Goal: Task Accomplishment & Management: Complete application form

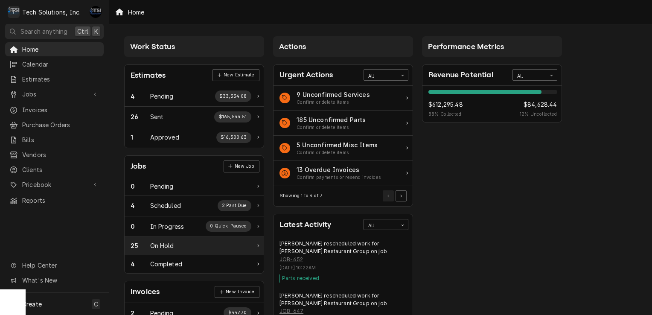
click at [147, 245] on div "25" at bounding box center [141, 245] width 20 height 9
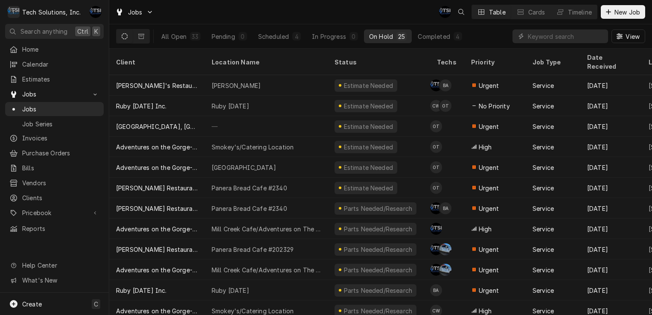
scroll to position [210, 0]
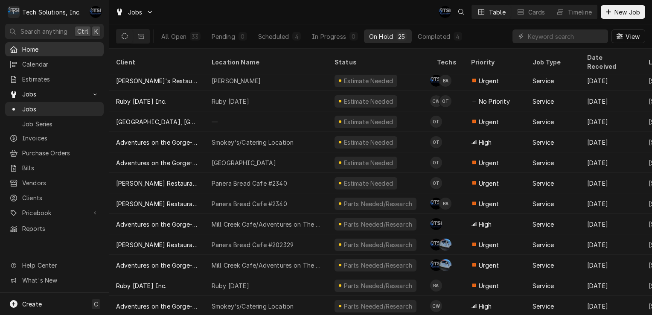
click at [67, 47] on span "Home" at bounding box center [60, 49] width 77 height 9
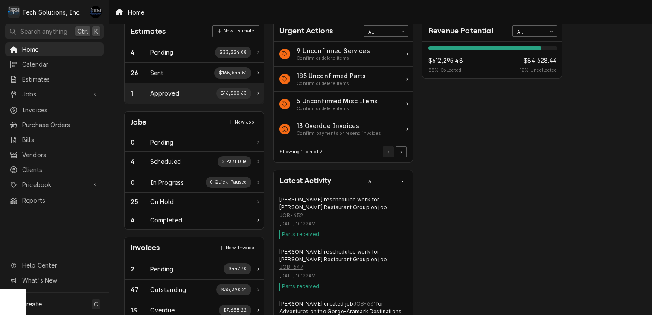
scroll to position [46, 0]
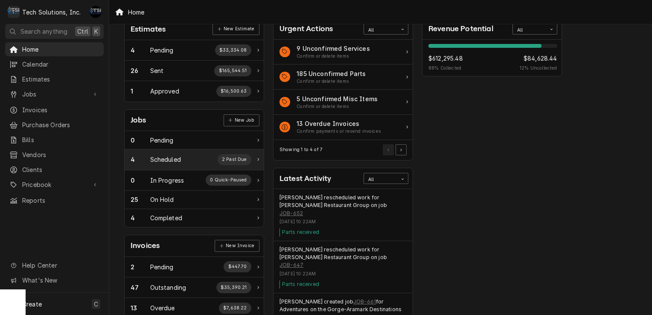
click at [191, 151] on div "4 Scheduled 2 Past Due" at bounding box center [194, 159] width 139 height 20
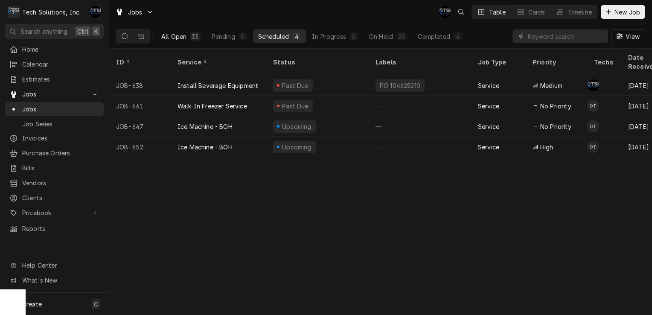
click at [183, 40] on button "All Open 33" at bounding box center [180, 36] width 49 height 14
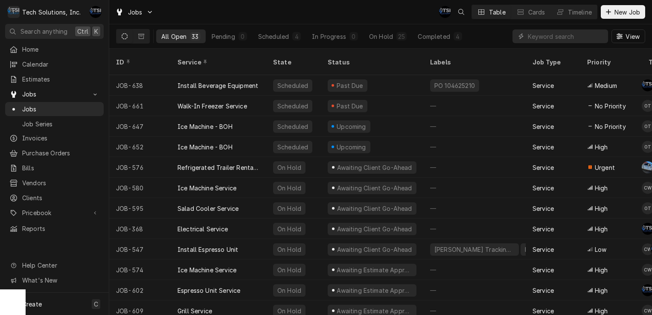
click at [208, 186] on div "Ice Machine Service" at bounding box center [219, 188] width 96 height 20
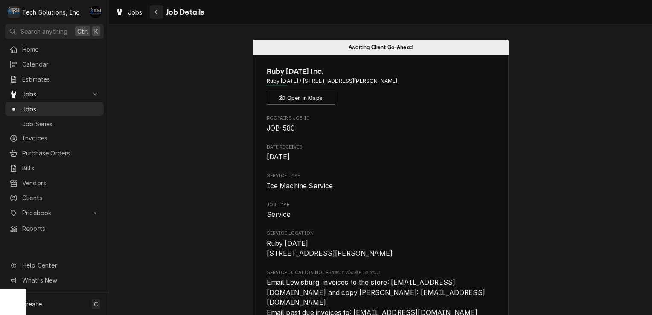
click at [155, 15] on div "Navigate back" at bounding box center [156, 12] width 9 height 9
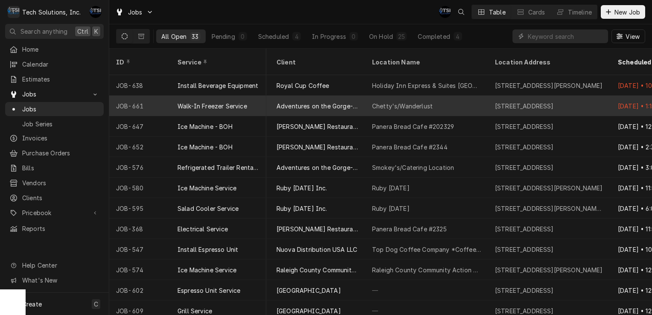
scroll to position [0, 468]
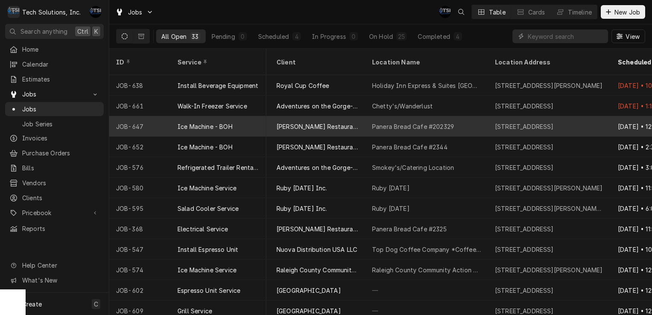
drag, startPoint x: 271, startPoint y: 104, endPoint x: 241, endPoint y: 107, distance: 30.9
click at [241, 116] on div "Ice Machine - BOH" at bounding box center [219, 126] width 96 height 20
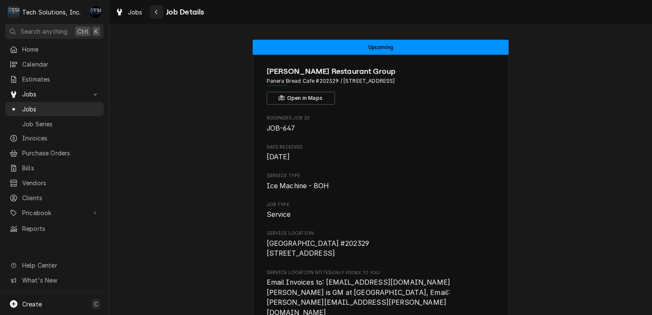
click at [156, 15] on div "Navigate back" at bounding box center [156, 12] width 9 height 9
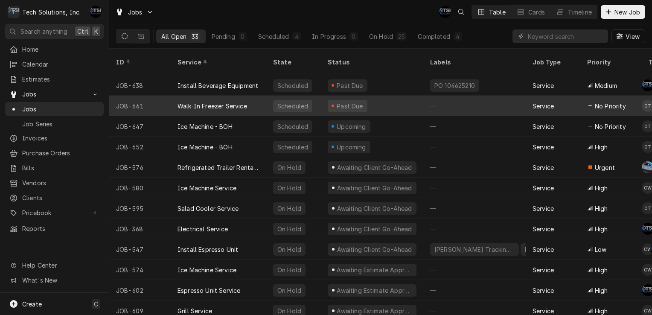
drag, startPoint x: 245, startPoint y: 102, endPoint x: 227, endPoint y: 99, distance: 18.2
click at [227, 102] on div "Walk-In Freezer Service" at bounding box center [213, 106] width 70 height 9
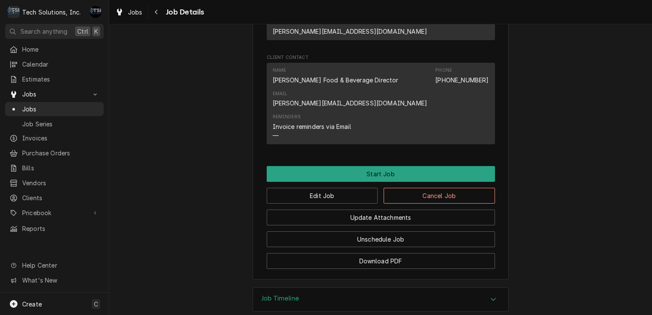
scroll to position [711, 0]
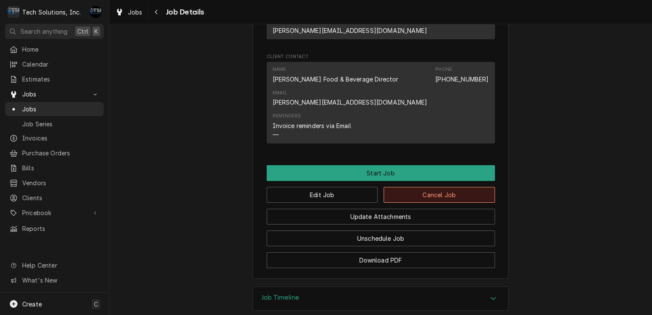
click at [407, 187] on button "Cancel Job" at bounding box center [439, 195] width 111 height 16
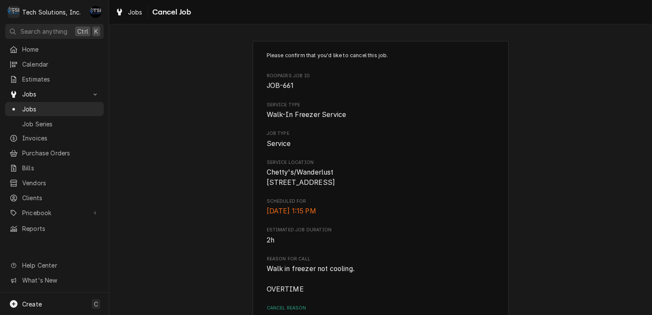
scroll to position [101, 0]
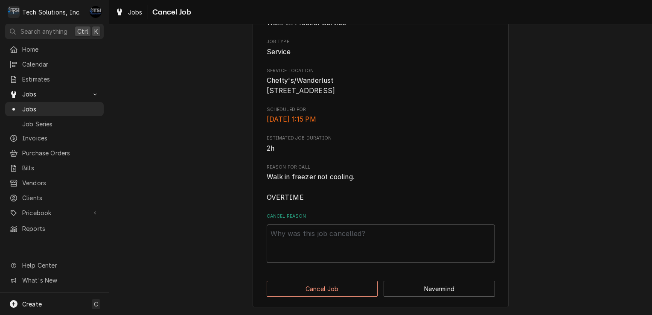
click at [332, 232] on textarea "Cancel Reason" at bounding box center [381, 243] width 228 height 38
type textarea "x"
type textarea "c"
type textarea "x"
type textarea "cu"
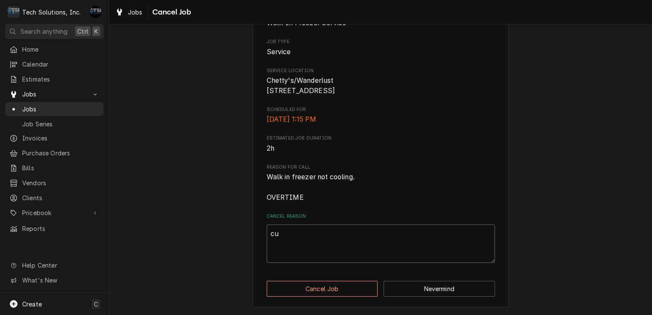
type textarea "x"
type textarea "cus"
type textarea "x"
type textarea "cust"
type textarea "x"
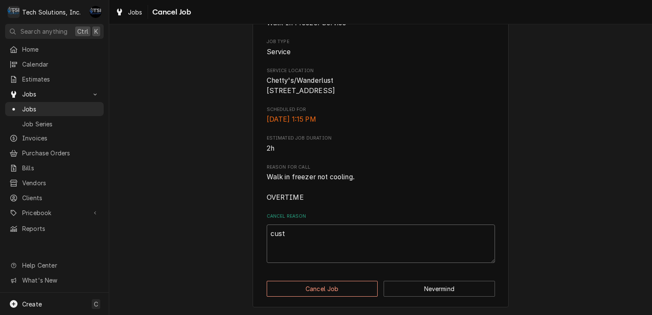
type textarea "custo"
type textarea "x"
type textarea "custom"
type textarea "x"
type textarea "customw"
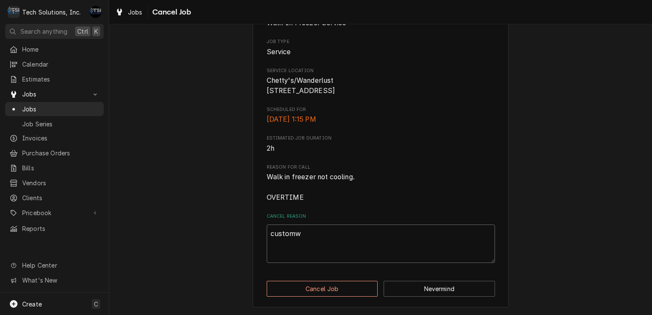
type textarea "x"
type textarea "customwe"
type textarea "x"
type textarea "customwe"
type textarea "x"
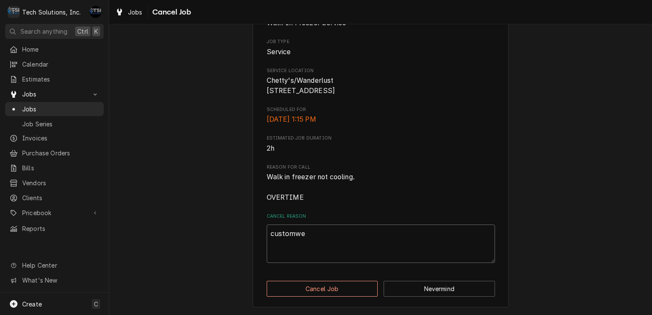
type textarea "customwe"
type textarea "x"
type textarea "customw"
type textarea "x"
type textarea "custom"
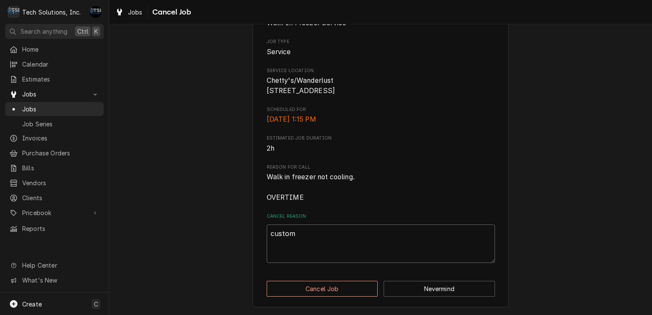
type textarea "x"
type textarea "custome"
type textarea "x"
type textarea "customer"
type textarea "x"
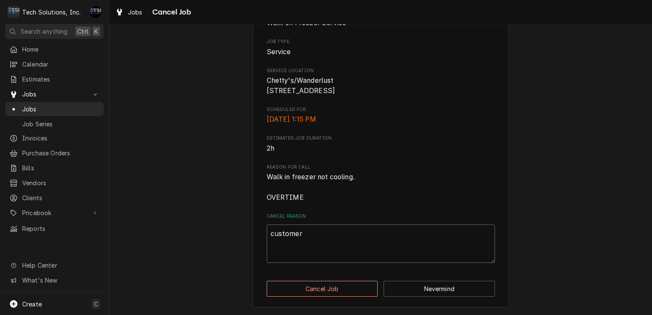
type textarea "customer"
type textarea "x"
type textarea "customer c"
type textarea "x"
type textarea "customer ca"
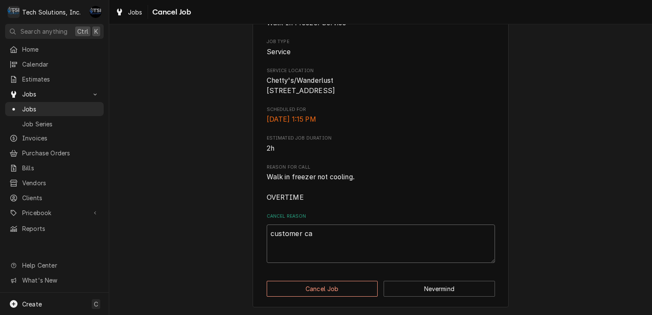
type textarea "x"
type textarea "customer cal"
type textarea "x"
type textarea "customer call"
type textarea "x"
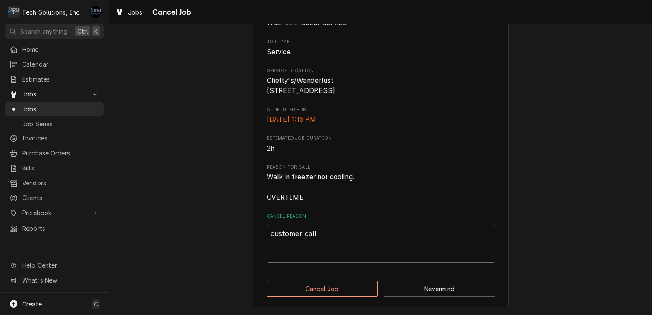
type textarea "customer calle"
type textarea "x"
type textarea "customer called"
type textarea "x"
type textarea "customer called"
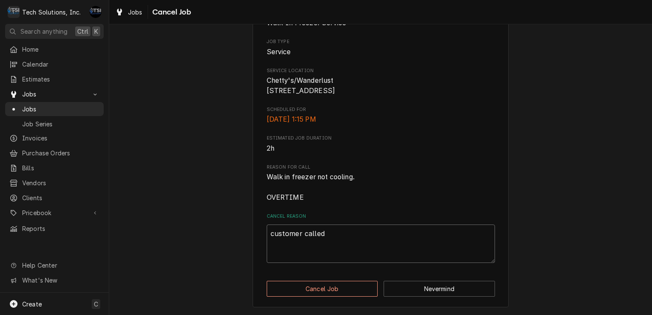
type textarea "x"
type textarea "customer called a"
type textarea "x"
type textarea "customer called an"
type textarea "x"
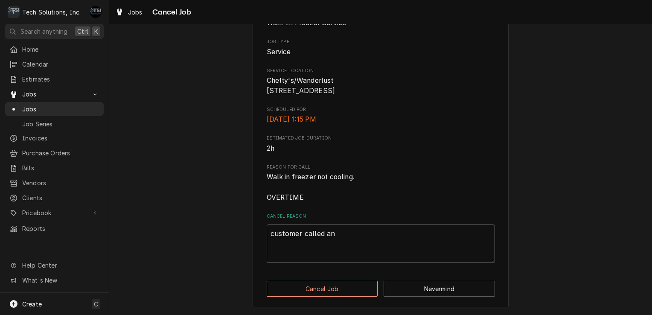
type textarea "customer called and"
type textarea "x"
type textarea "customer called and"
type textarea "x"
type textarea "customer called and s"
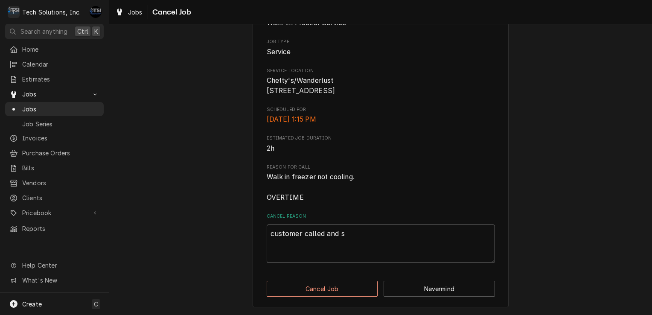
type textarea "x"
type textarea "customer called and sa"
type textarea "x"
type textarea "customer called and sai"
type textarea "x"
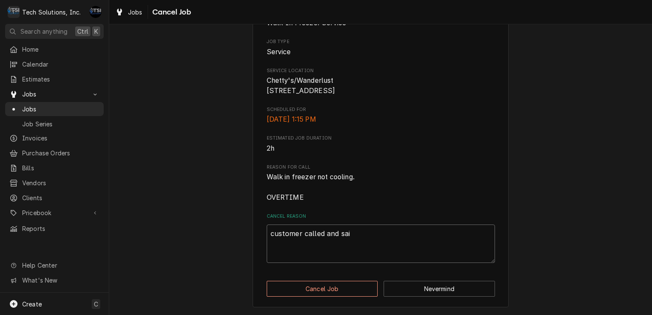
type textarea "customer called and said"
type textarea "x"
type textarea "customer called and said"
type textarea "x"
type textarea "customer called and said u"
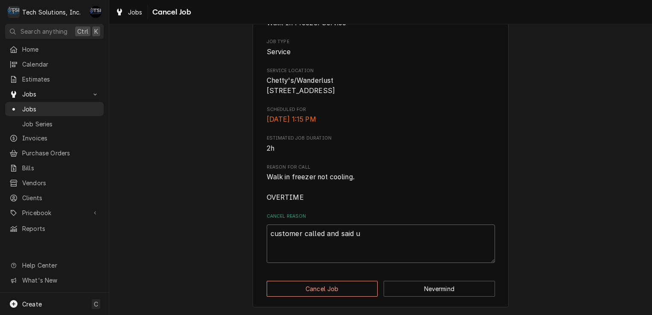
type textarea "x"
type textarea "customer called and said un"
type textarea "x"
type textarea "customer called and said uni"
type textarea "x"
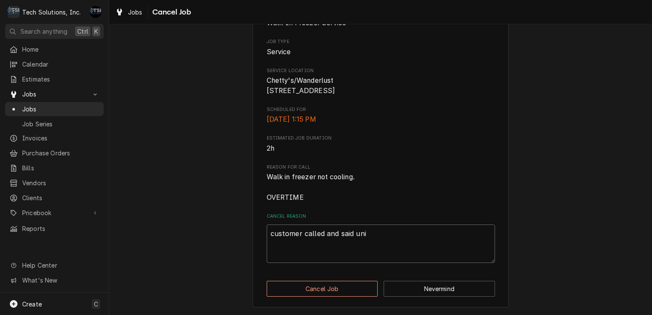
type textarea "customer called and said unit"
type textarea "x"
type textarea "customer called and said unit"
type textarea "x"
type textarea "customer called and said unit w"
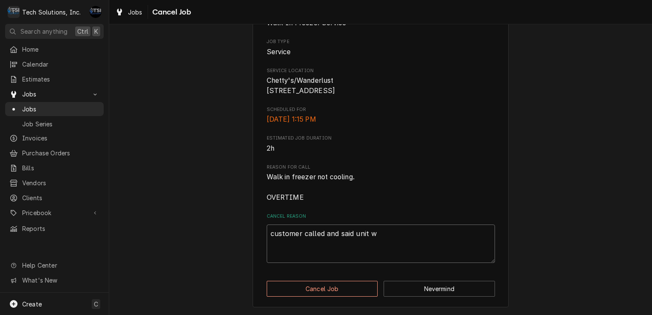
type textarea "x"
type textarea "customer called and said unit wa"
type textarea "x"
type textarea "customer called and said unit was"
type textarea "x"
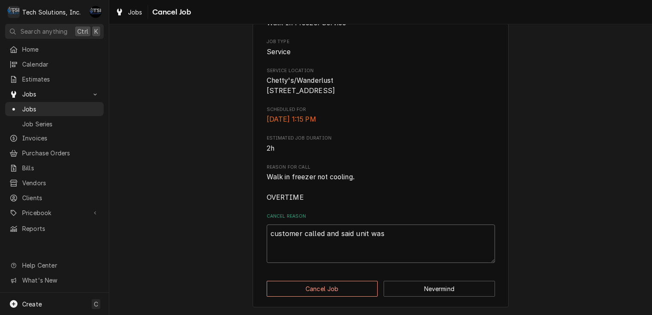
type textarea "customer called and said unit was"
type textarea "x"
type textarea "customer called and said unit was o"
type textarea "x"
type textarea "customer called and said unit was"
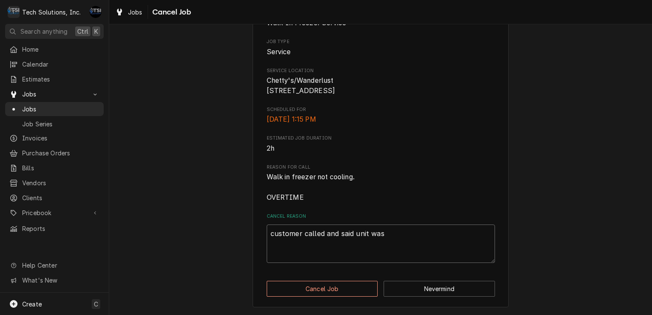
type textarea "x"
type textarea "customer called and said unit was w"
type textarea "x"
type textarea "customer called and said unit was wo"
type textarea "x"
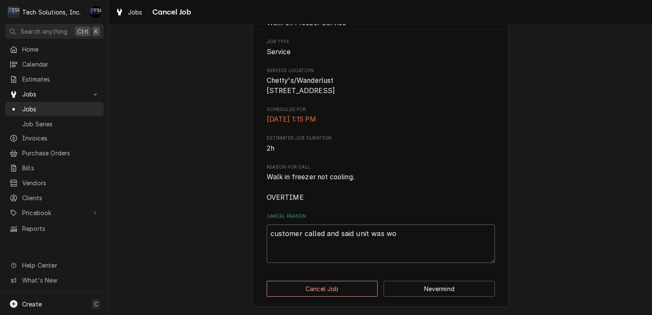
type textarea "customer called and said unit was wor"
type textarea "x"
type textarea "customer called and said unit was work"
type textarea "x"
type textarea "customer called and said unit was worki"
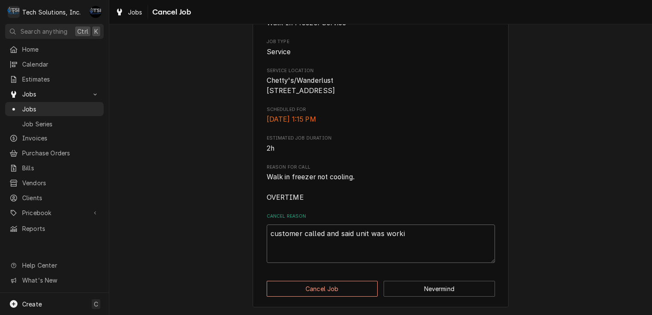
type textarea "x"
type textarea "customer called and said unit was workin"
type textarea "x"
type textarea "customer called and said unit was working"
type textarea "x"
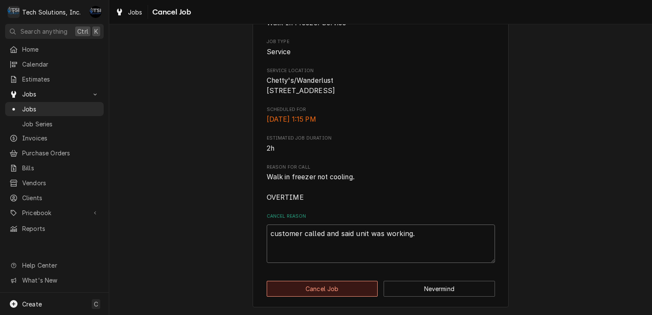
type textarea "customer called and said unit was working."
click at [323, 288] on button "Cancel Job" at bounding box center [322, 289] width 111 height 16
type textarea "x"
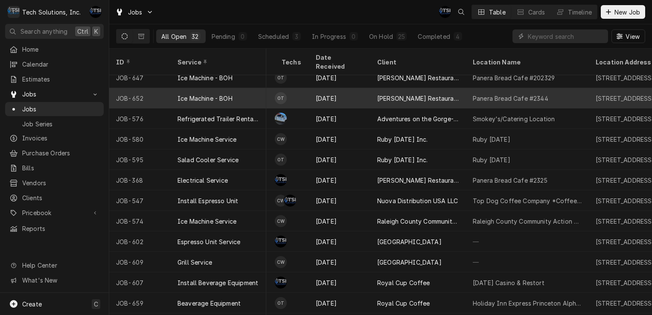
scroll to position [29, 370]
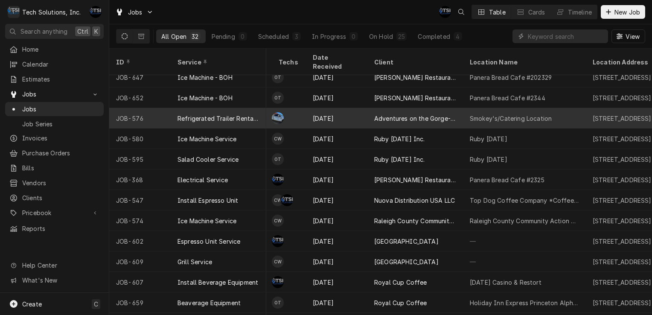
drag, startPoint x: 365, startPoint y: 108, endPoint x: 329, endPoint y: 111, distance: 35.5
click at [329, 111] on div "Jul 26" at bounding box center [336, 118] width 61 height 20
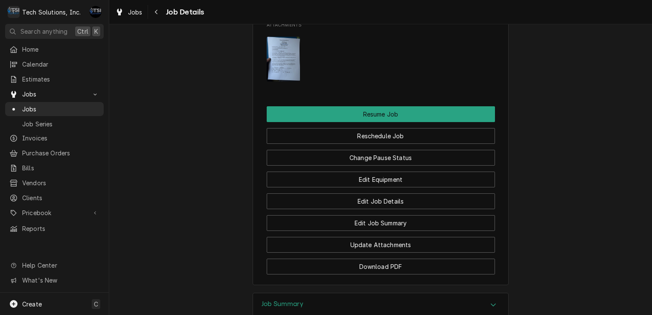
scroll to position [1004, 0]
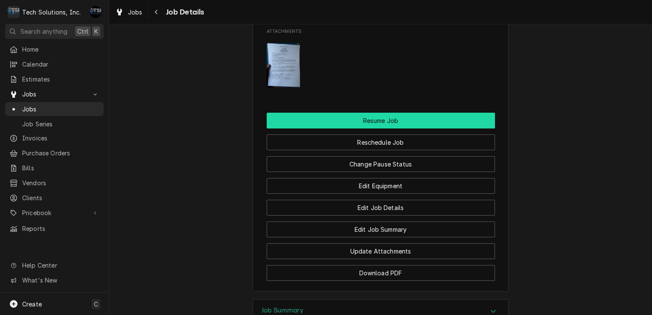
click at [394, 113] on button "Resume Job" at bounding box center [381, 121] width 228 height 16
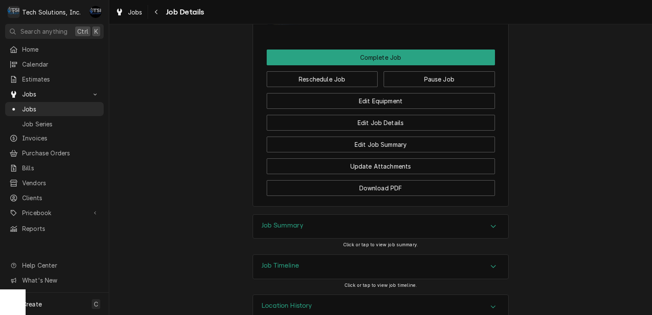
scroll to position [938, 0]
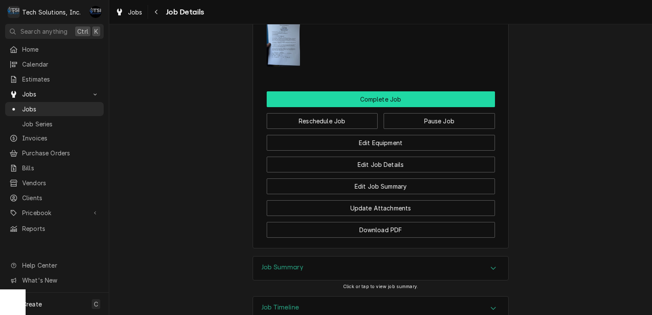
click at [412, 91] on button "Complete Job" at bounding box center [381, 99] width 228 height 16
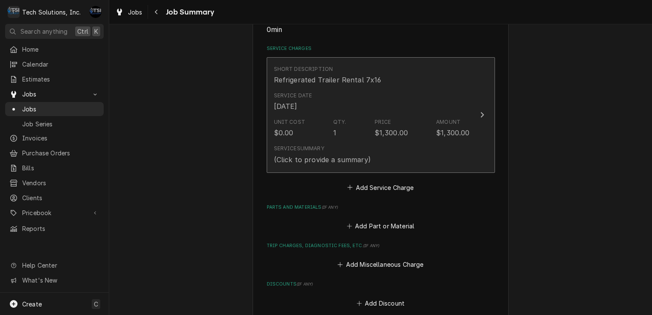
click at [396, 129] on div "$1,300.00" at bounding box center [391, 133] width 33 height 10
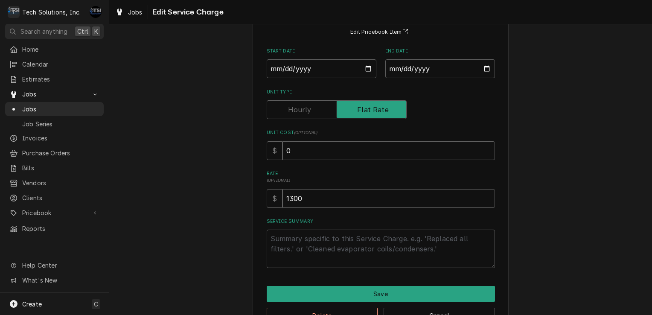
scroll to position [78, 0]
click at [364, 188] on div "Rate ( optional ) $ 1300" at bounding box center [381, 188] width 228 height 37
type textarea "x"
type input "130"
type textarea "x"
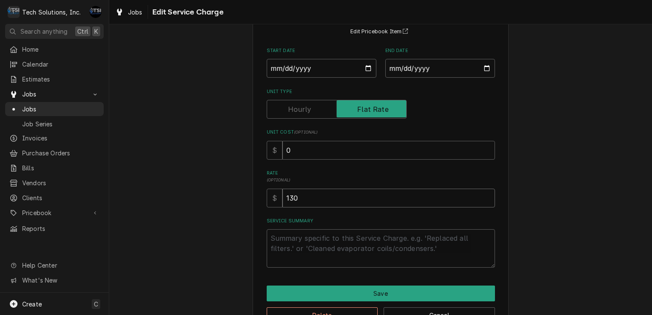
type input "13"
type textarea "x"
type input "1"
type textarea "x"
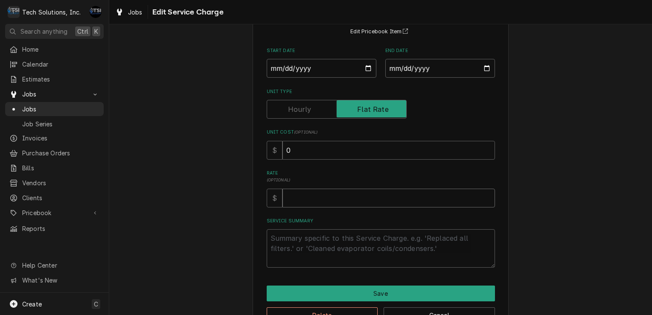
type input ".0"
type textarea "x"
type input ".00"
type textarea "x"
type input ".0"
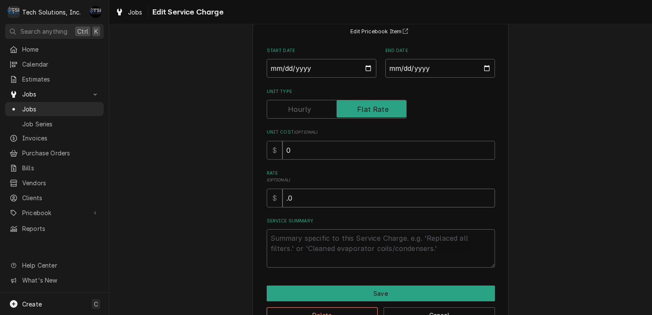
type textarea "x"
type input ".0"
type textarea "x"
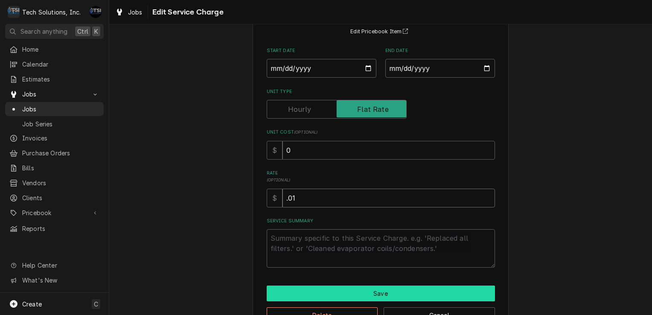
type input ".01"
click at [343, 289] on button "Save" at bounding box center [381, 293] width 228 height 16
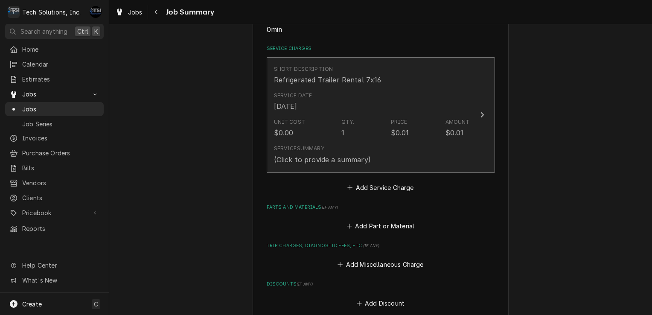
click at [385, 170] on button "Short Description Refrigerated Trailer Rental 7x16 Service Date Jul 26, 2025 Un…" at bounding box center [381, 115] width 228 height 116
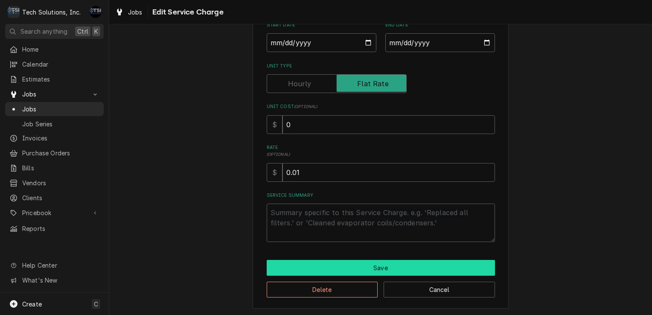
click at [357, 265] on button "Save" at bounding box center [381, 268] width 228 height 16
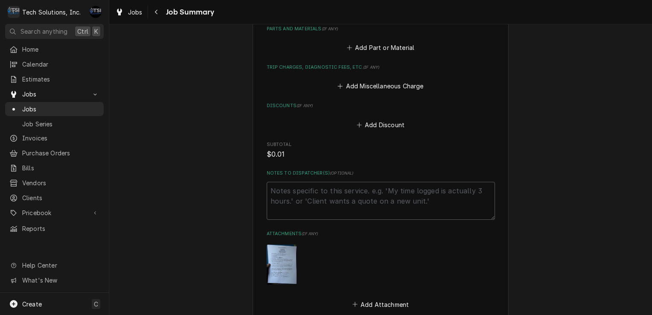
scroll to position [452, 0]
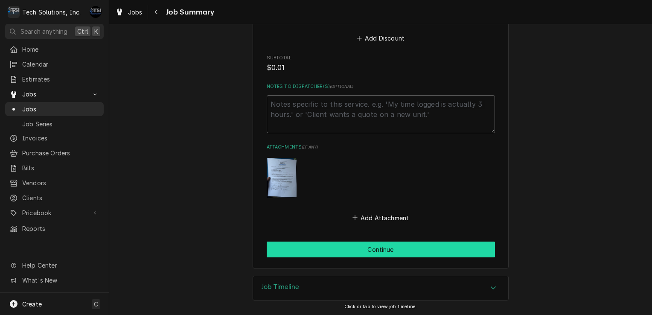
click at [344, 247] on button "Continue" at bounding box center [381, 250] width 228 height 16
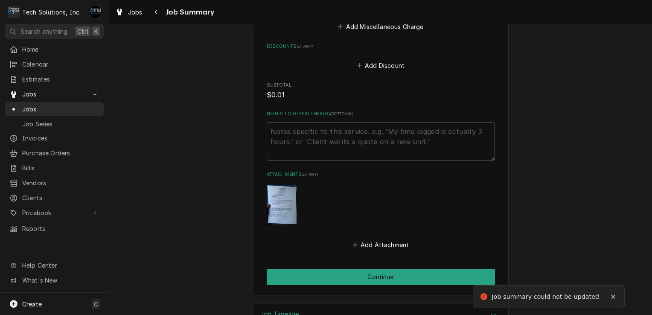
scroll to position [208, 0]
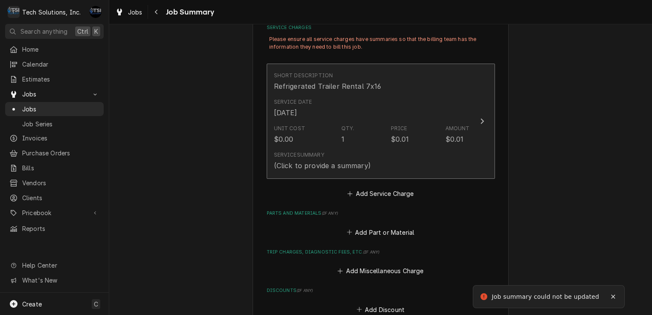
click at [369, 151] on div "Service Summary (Click to provide a summary)" at bounding box center [372, 161] width 196 height 26
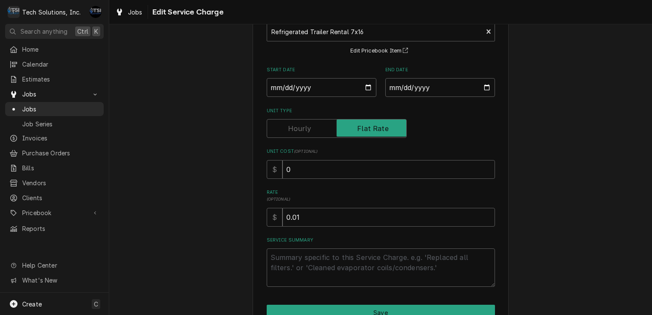
scroll to position [104, 0]
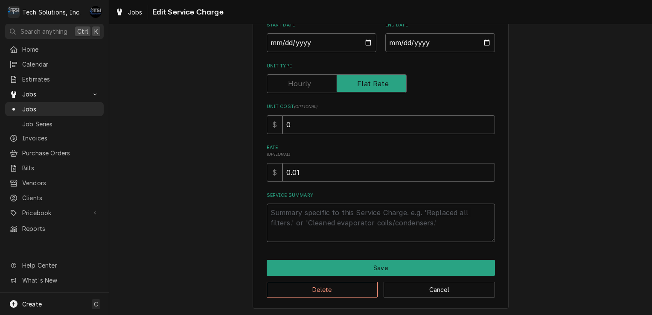
click at [308, 225] on textarea "Service Summary" at bounding box center [381, 223] width 228 height 38
type textarea "x"
type textarea "V"
type textarea "x"
type textarea "VO"
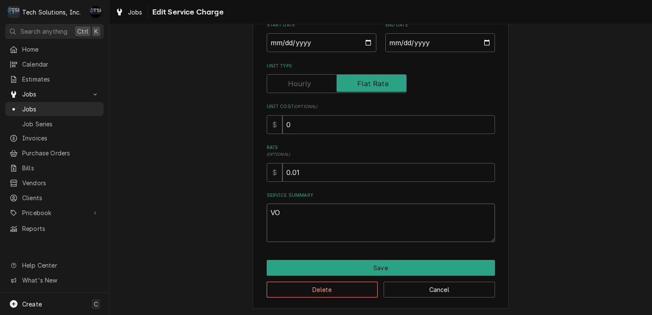
type textarea "x"
type textarea "VOI"
type textarea "x"
type textarea "VOID"
type textarea "x"
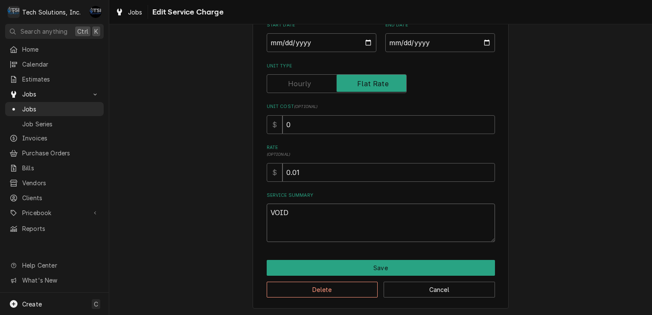
type textarea "VOID"
type textarea "x"
type textarea "VOID T"
type textarea "x"
type textarea "VOID TI"
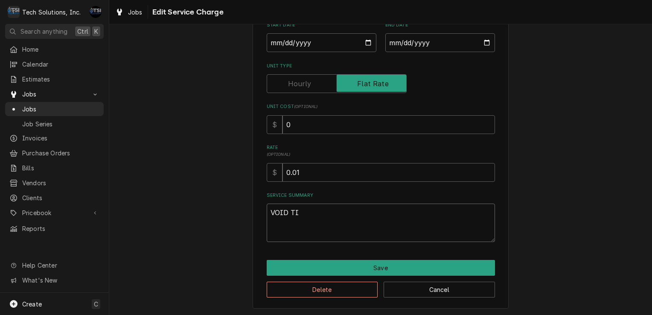
type textarea "x"
type textarea "VOID TIC"
type textarea "x"
type textarea "VOID TICK"
type textarea "x"
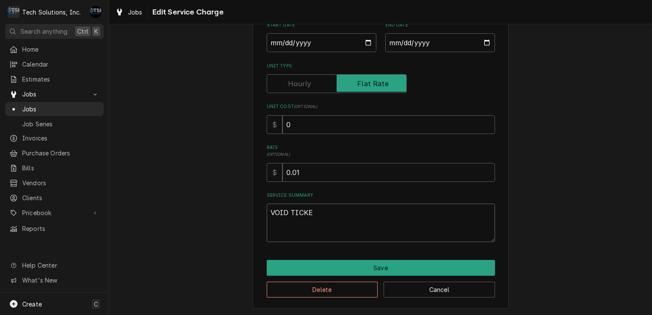
type textarea "VOID TICKET"
type textarea "x"
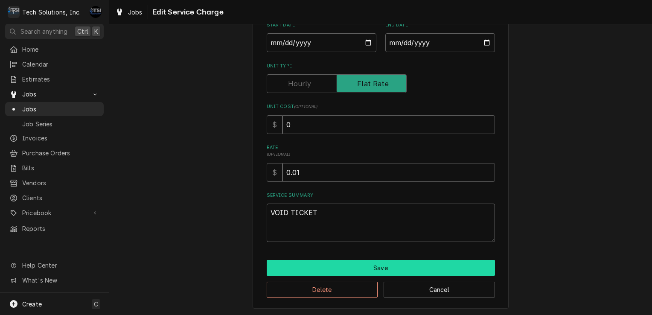
type textarea "VOID TICKET"
click at [306, 271] on button "Save" at bounding box center [381, 268] width 228 height 16
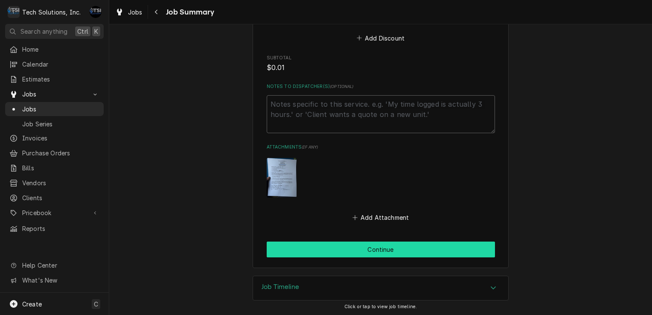
click at [366, 250] on button "Continue" at bounding box center [381, 250] width 228 height 16
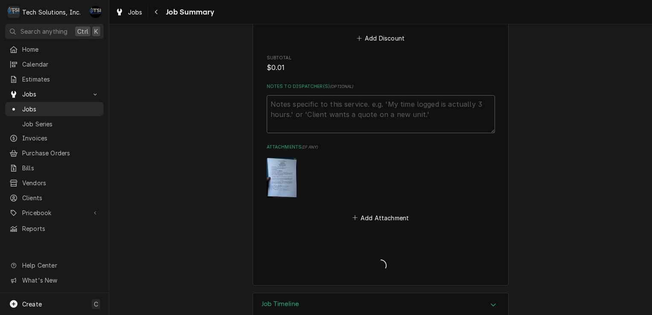
type textarea "x"
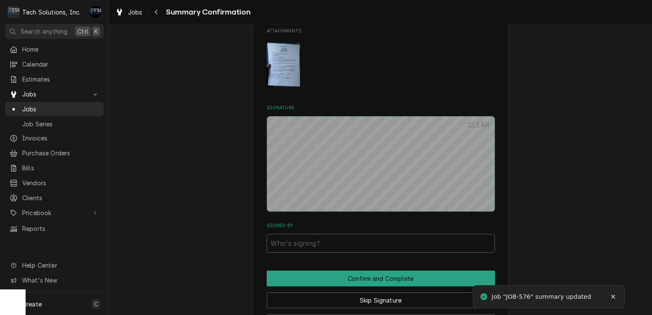
scroll to position [512, 0]
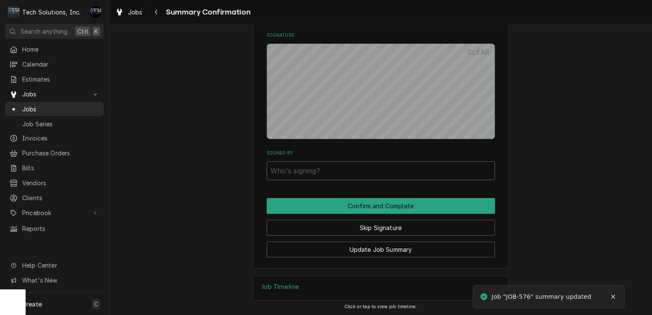
click at [302, 170] on input "Signed By" at bounding box center [381, 170] width 228 height 19
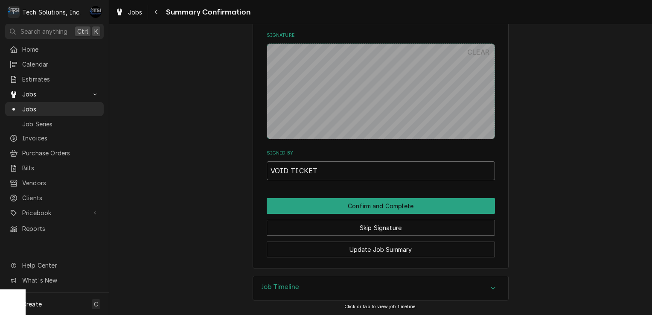
type input "VOID TICKET"
drag, startPoint x: 303, startPoint y: 140, endPoint x: 474, endPoint y: 50, distance: 192.9
click at [474, 50] on button "CLEAR" at bounding box center [478, 52] width 33 height 17
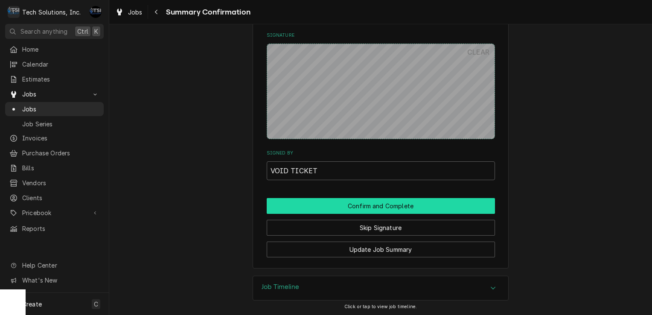
click at [358, 207] on button "Confirm and Complete" at bounding box center [381, 206] width 228 height 16
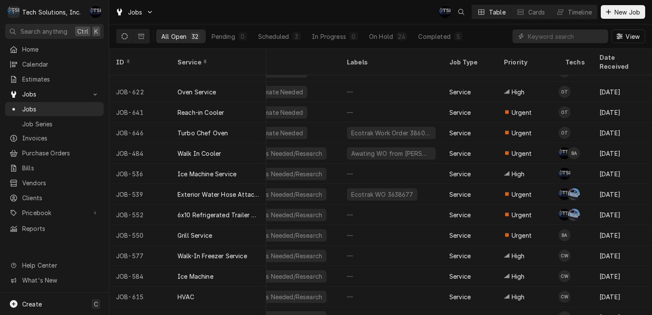
scroll to position [301, 0]
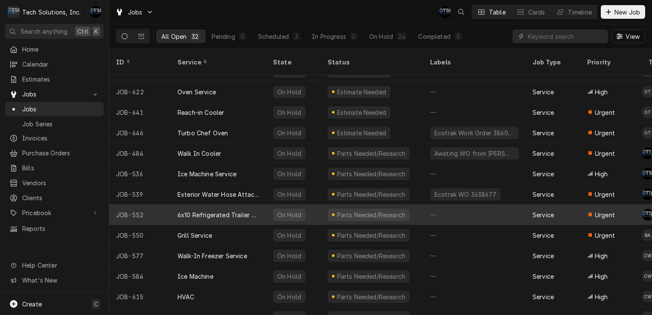
click at [308, 206] on div "On Hold" at bounding box center [293, 214] width 55 height 20
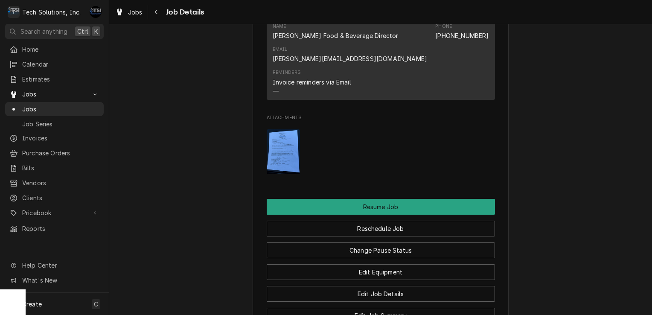
scroll to position [959, 0]
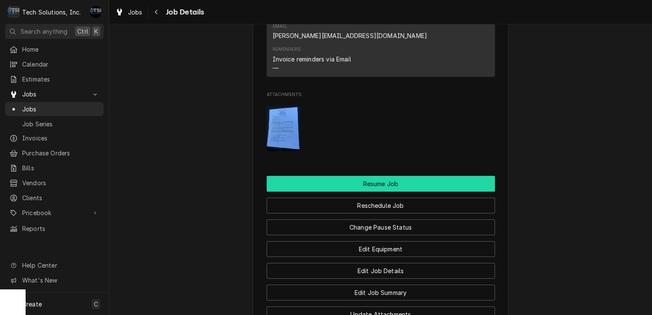
click at [377, 176] on button "Resume Job" at bounding box center [381, 184] width 228 height 16
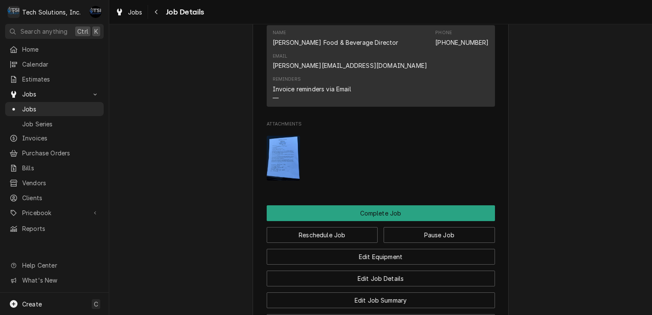
scroll to position [853, 0]
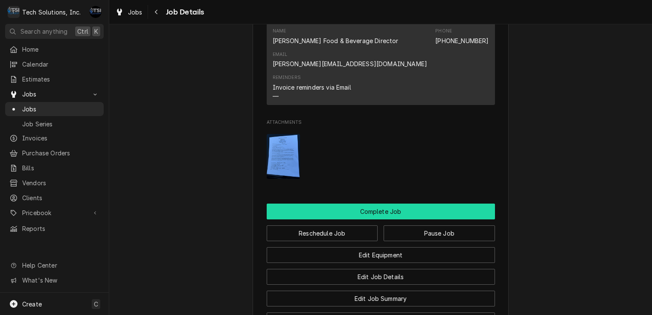
drag, startPoint x: 422, startPoint y: 166, endPoint x: 370, endPoint y: 163, distance: 52.5
click at [370, 204] on button "Complete Job" at bounding box center [381, 212] width 228 height 16
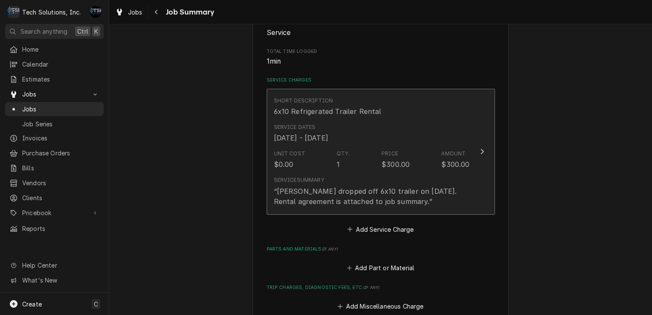
click at [407, 146] on div "Service Dates [DATE] - [DATE]" at bounding box center [372, 133] width 196 height 26
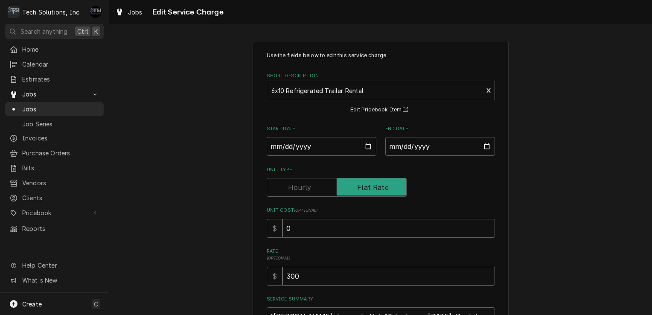
click at [301, 275] on input "300" at bounding box center [388, 276] width 212 height 19
type textarea "x"
type input "30"
type textarea "x"
type input "3"
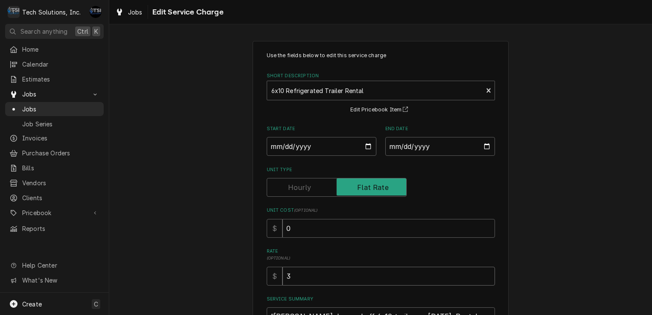
type textarea "x"
type input ".0"
type textarea "x"
type input ".01"
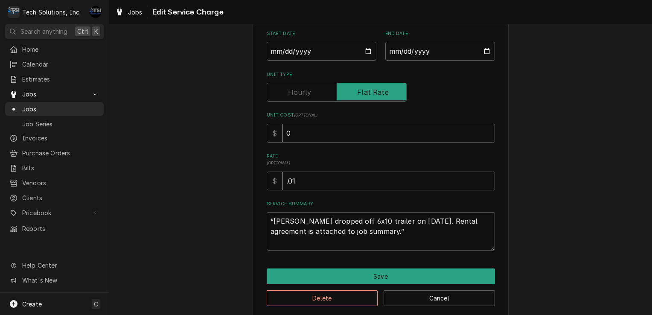
scroll to position [96, 0]
drag, startPoint x: 370, startPoint y: 239, endPoint x: 240, endPoint y: 198, distance: 135.6
click at [240, 198] on div "Use the fields below to edit this service charge Short Description 6x10 Refrige…" at bounding box center [380, 131] width 543 height 386
type textarea "x"
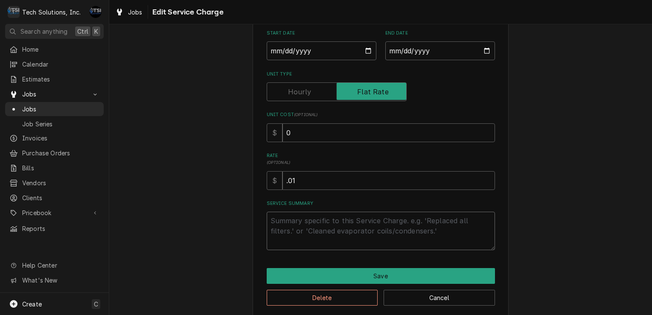
type textarea "x"
type textarea "V"
type textarea "x"
type textarea "VO"
type textarea "x"
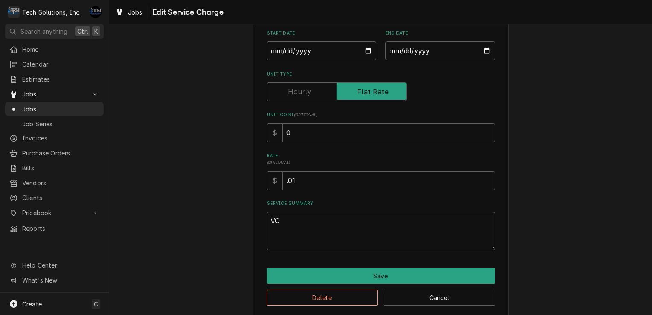
type textarea "VOD"
type textarea "x"
type textarea "VODI"
type textarea "x"
type textarea "VOD"
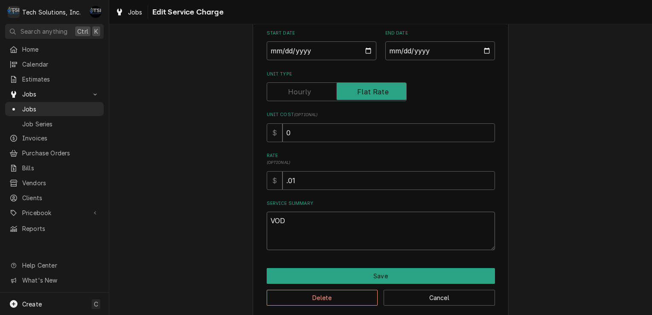
type textarea "x"
type textarea "VO"
type textarea "x"
type textarea "VOI"
type textarea "x"
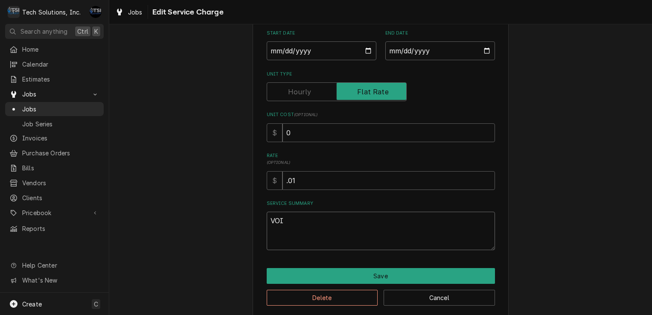
type textarea "VOID"
type textarea "x"
type textarea "VOID"
type textarea "x"
type textarea "VOID T"
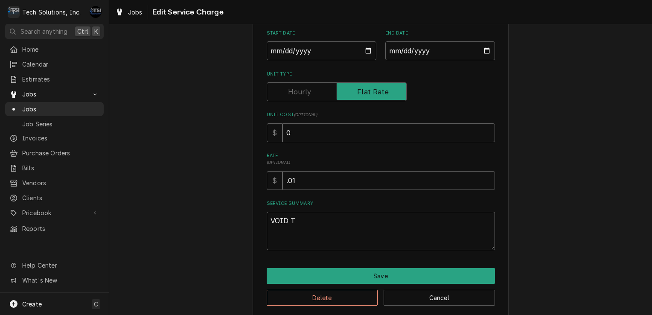
type textarea "x"
type textarea "VOID TI"
type textarea "x"
type textarea "VOID TIC"
type textarea "x"
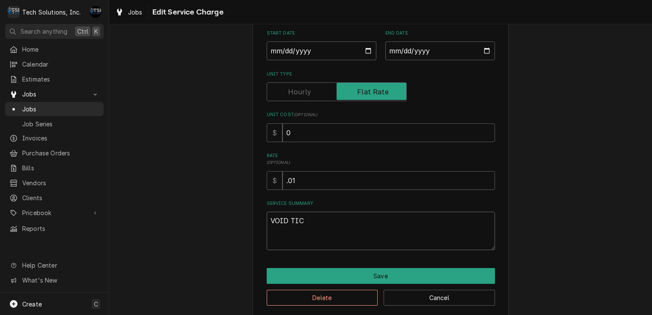
type textarea "VOID TICK"
type textarea "x"
type textarea "VOID TICKE"
type textarea "x"
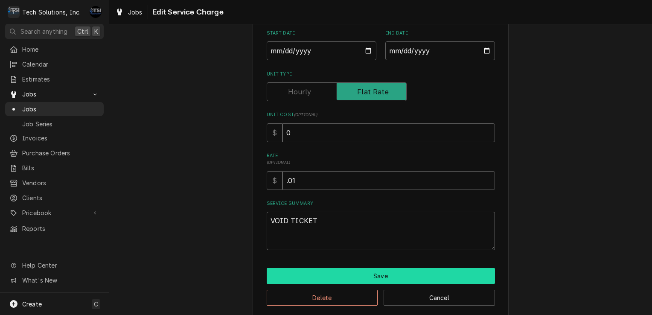
type textarea "VOID TICKET"
click at [364, 277] on button "Save" at bounding box center [381, 276] width 228 height 16
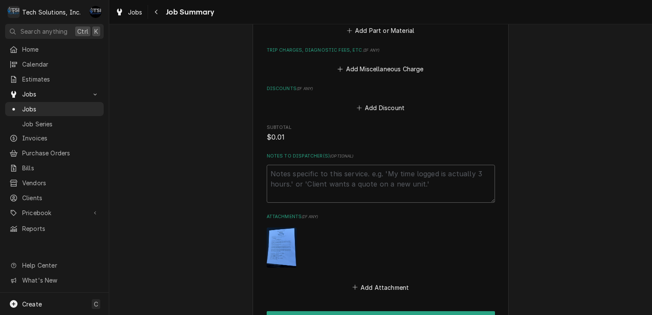
scroll to position [460, 0]
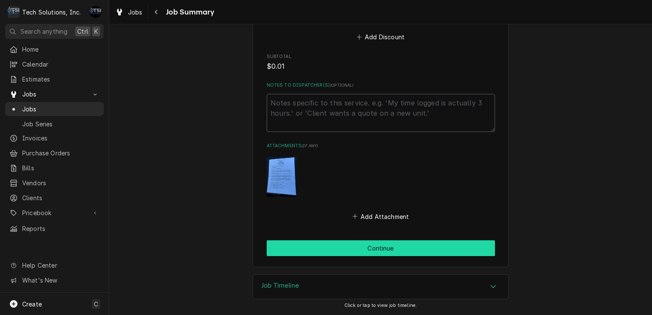
click at [357, 245] on button "Continue" at bounding box center [381, 248] width 228 height 16
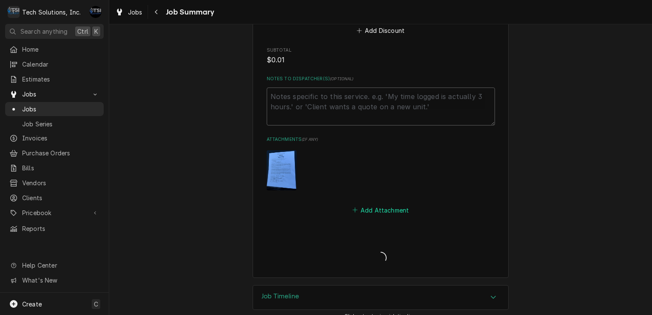
type textarea "x"
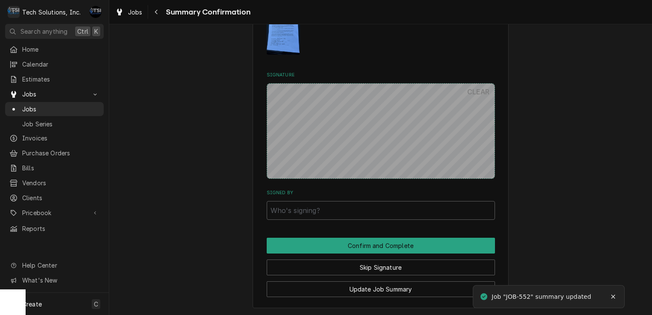
scroll to position [473, 0]
click at [304, 214] on input "Signed By" at bounding box center [381, 210] width 228 height 19
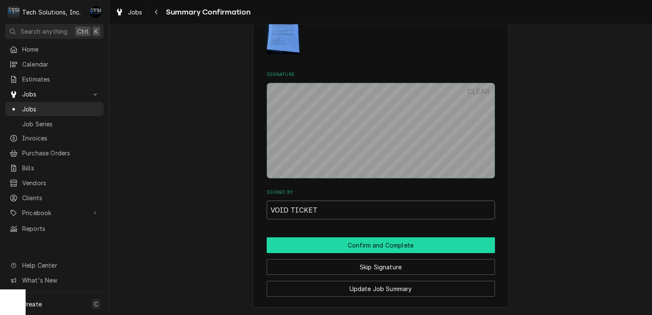
type input "VOID TICKET"
click at [363, 253] on button "Confirm and Complete" at bounding box center [381, 245] width 228 height 16
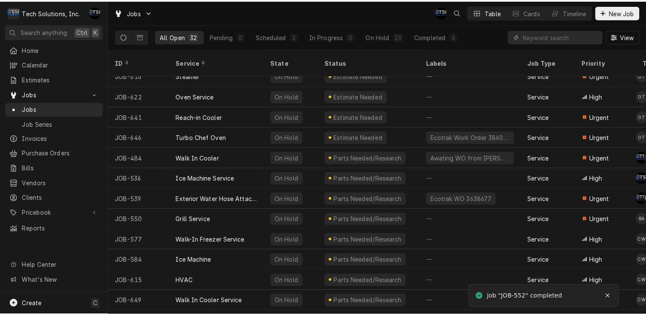
scroll to position [314, 0]
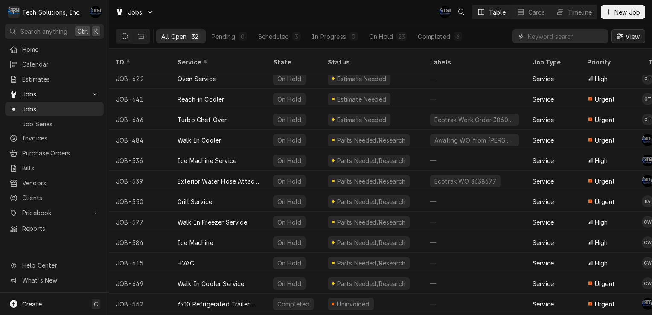
click at [624, 37] on span "View" at bounding box center [632, 36] width 17 height 9
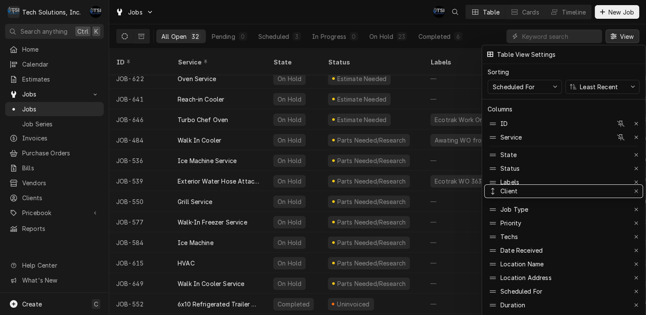
drag, startPoint x: 546, startPoint y: 249, endPoint x: 545, endPoint y: 189, distance: 59.3
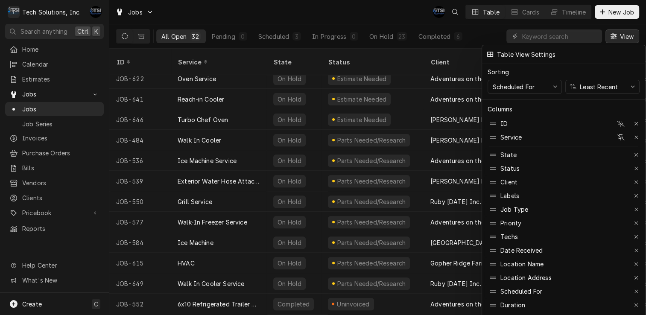
click at [393, 18] on div at bounding box center [323, 157] width 646 height 315
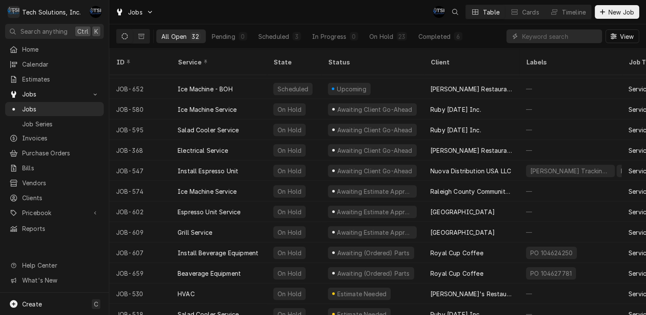
scroll to position [38, 0]
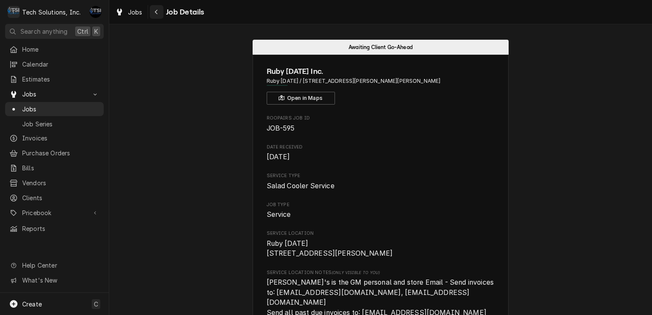
click at [157, 12] on icon "Navigate back" at bounding box center [156, 12] width 4 height 6
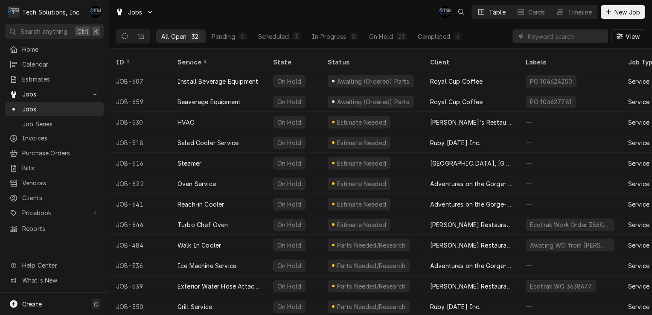
scroll to position [205, 0]
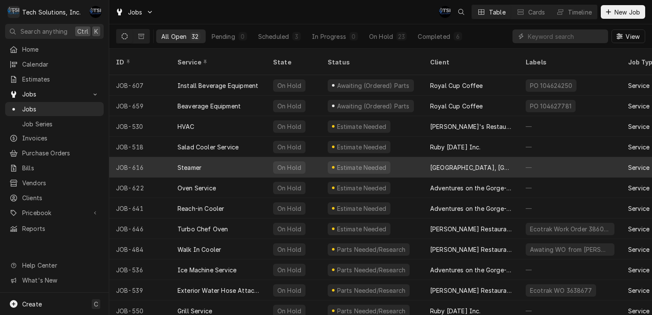
click at [357, 163] on div "Estimate Needed" at bounding box center [361, 167] width 51 height 9
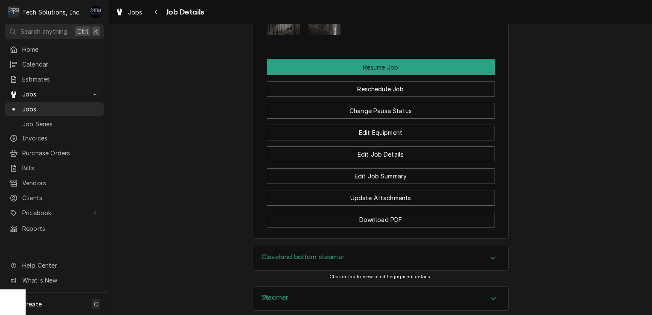
scroll to position [1232, 0]
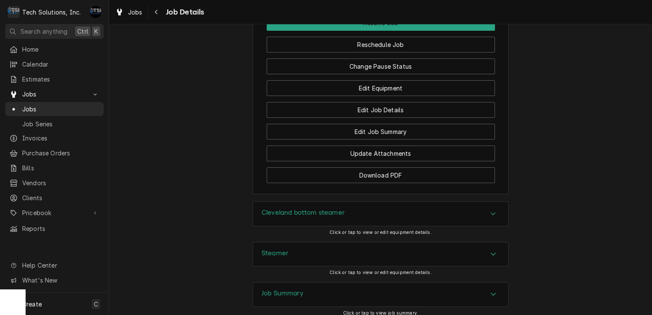
click at [361, 242] on div "Steamer" at bounding box center [380, 254] width 255 height 24
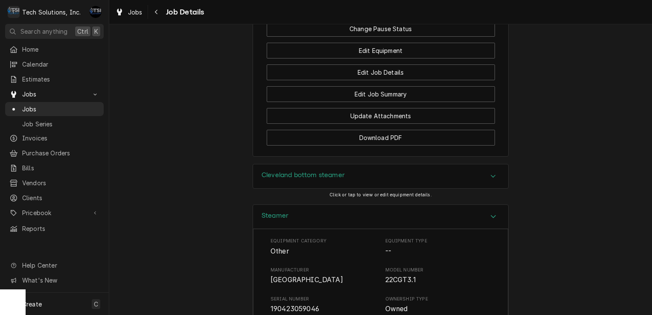
scroll to position [1271, 0]
click at [375, 163] on div "Cleveland bottom steamer" at bounding box center [380, 175] width 255 height 24
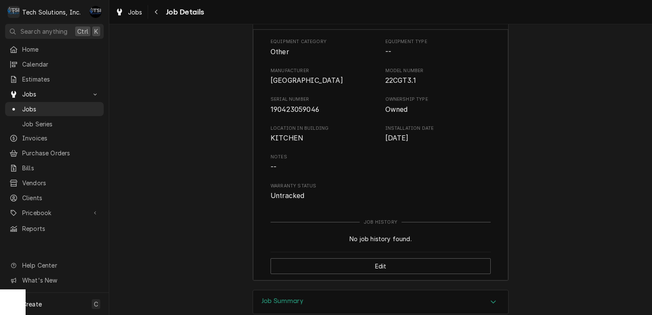
scroll to position [1752, 0]
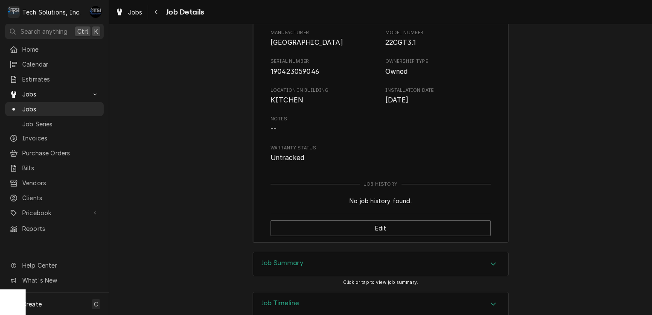
click at [354, 252] on div "Job Summary Click or tap to view job summary." at bounding box center [381, 272] width 256 height 40
click at [358, 252] on div "Job Summary" at bounding box center [380, 264] width 255 height 24
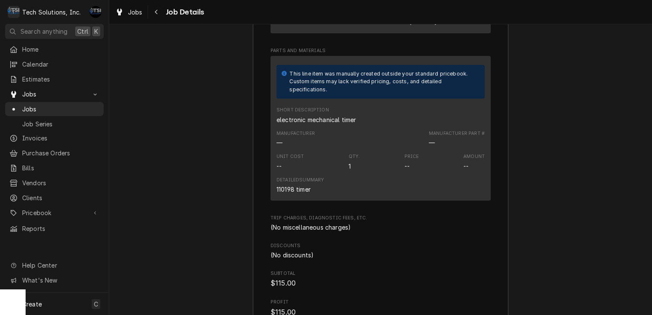
scroll to position [2326, 0]
click at [31, 301] on span "Create" at bounding box center [32, 303] width 20 height 7
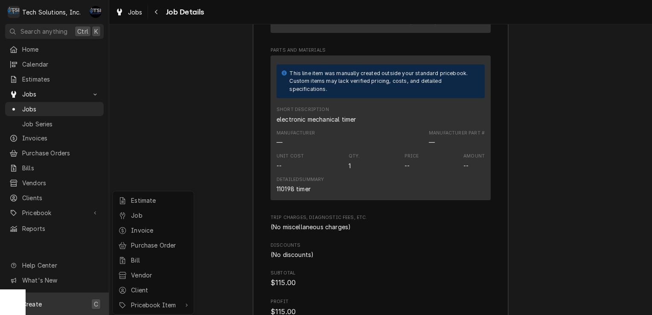
click at [135, 151] on html "T Tech Solutions, Inc. AF Search anything Ctrl K Home Calendar Estimates Jobs J…" at bounding box center [326, 157] width 652 height 315
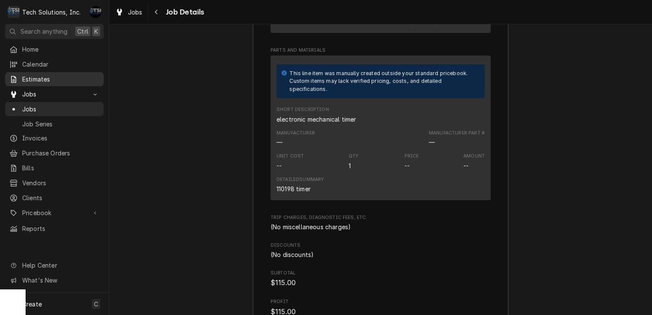
click at [55, 78] on span "Estimates" at bounding box center [60, 79] width 77 height 9
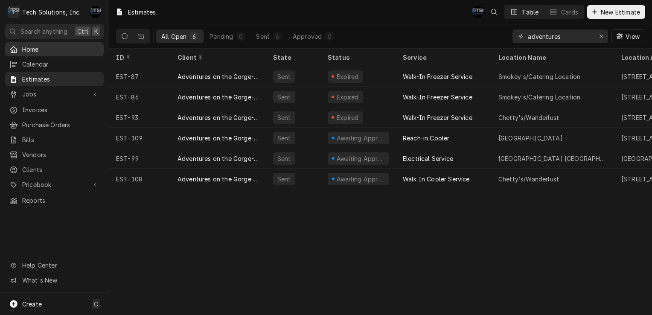
click at [54, 47] on span "Home" at bounding box center [60, 49] width 77 height 9
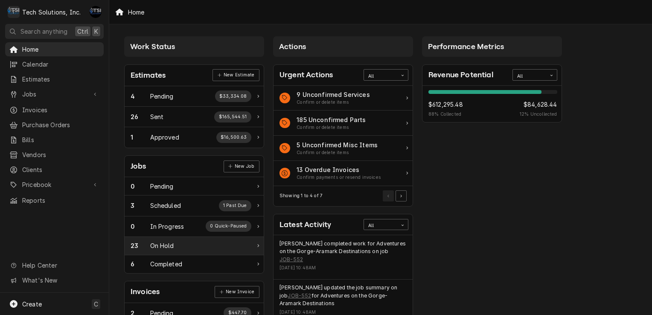
click at [180, 244] on div "23 On Hold" at bounding box center [191, 245] width 121 height 9
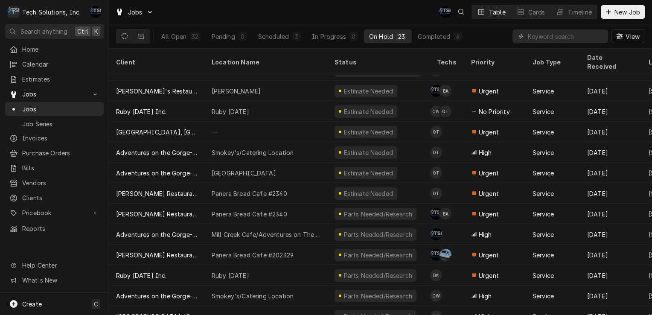
scroll to position [227, 0]
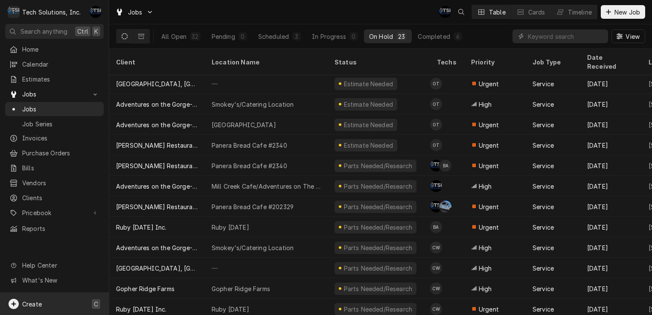
click at [39, 304] on span "Create" at bounding box center [32, 303] width 20 height 7
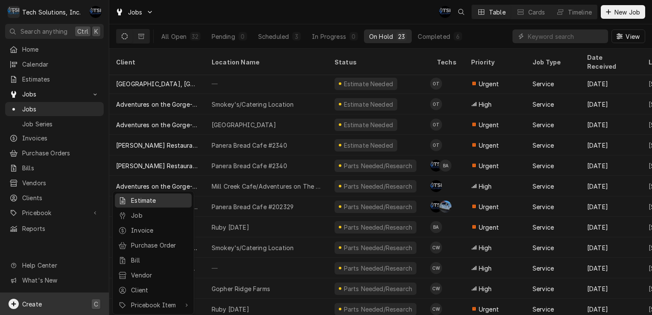
click at [138, 199] on div "Estimate" at bounding box center [159, 200] width 57 height 9
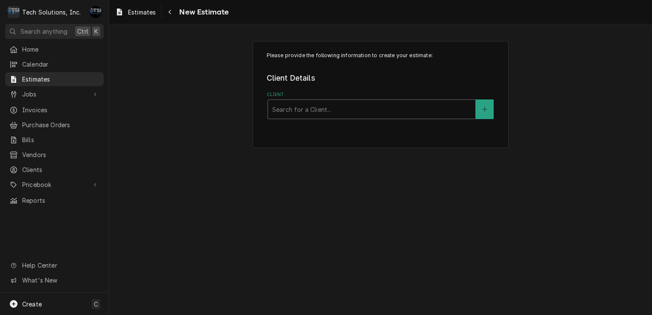
click at [295, 109] on div "Client" at bounding box center [371, 109] width 199 height 15
type input "GREENBRIER"
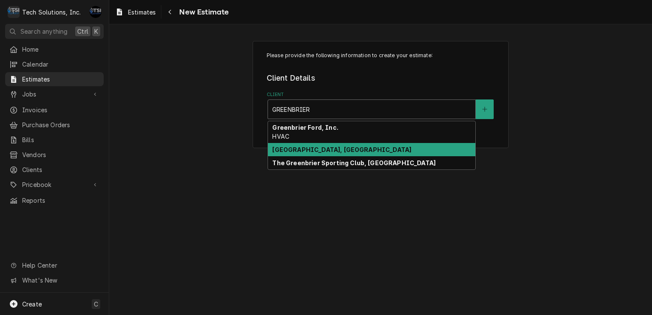
click at [326, 152] on strong "[GEOGRAPHIC_DATA], [GEOGRAPHIC_DATA]" at bounding box center [341, 149] width 139 height 7
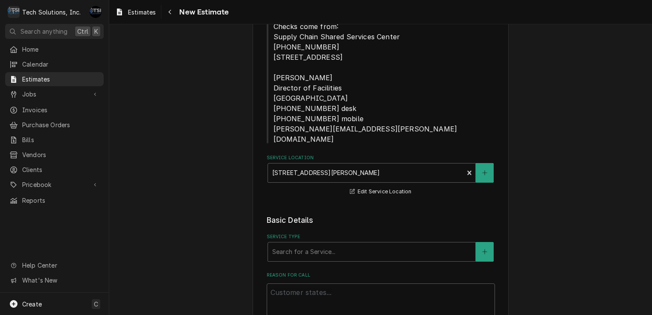
scroll to position [342, 0]
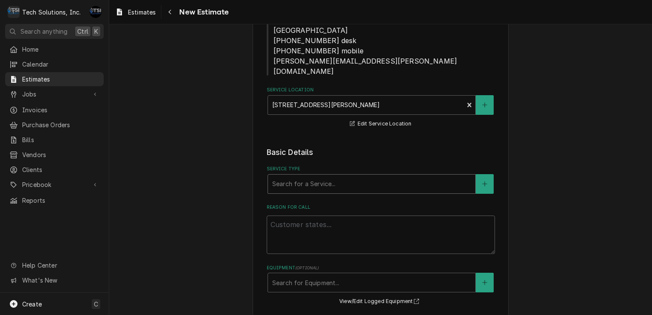
click at [327, 176] on div "Service Type" at bounding box center [371, 183] width 199 height 15
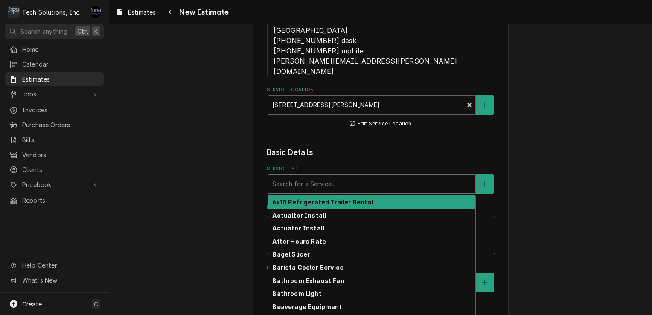
type textarea "x"
type input "S"
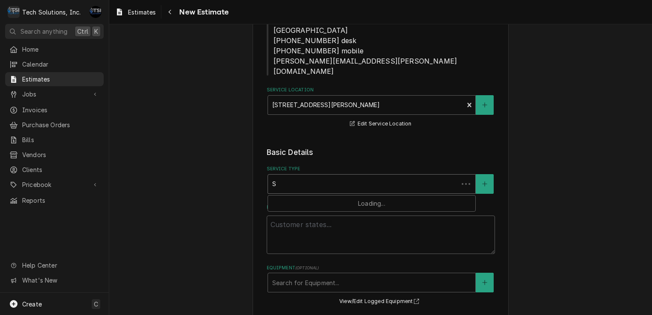
type textarea "x"
type input "ST"
type textarea "x"
type input "STE"
type textarea "x"
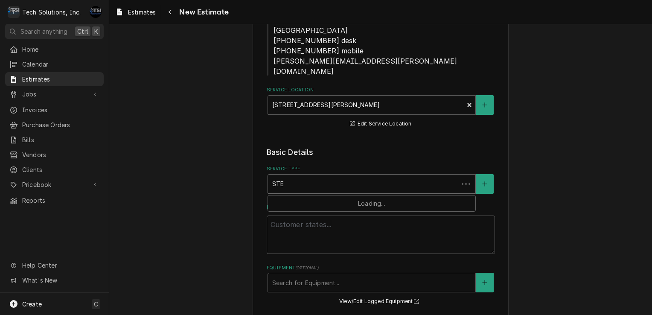
type input "STEA"
type textarea "x"
type input "STEAM"
type textarea "x"
type input "STEAME"
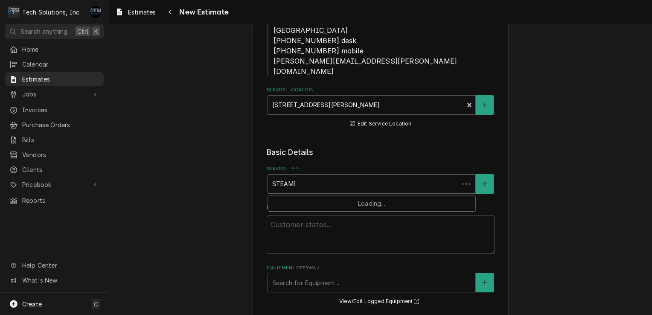
type textarea "x"
type input "STEAMER"
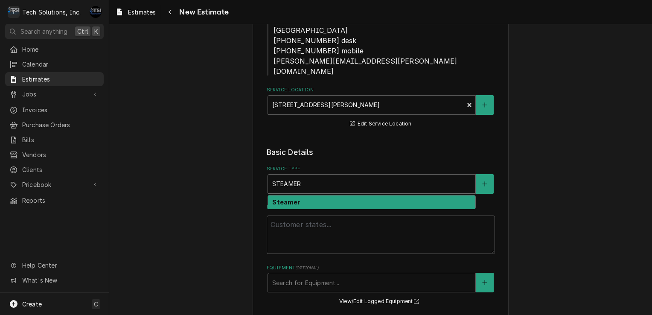
click at [283, 198] on strong "Steamer" at bounding box center [286, 201] width 28 height 7
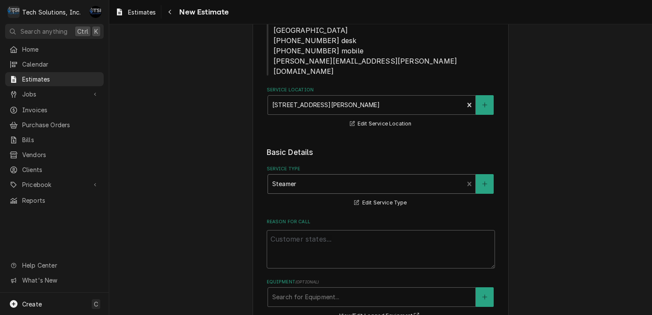
click at [306, 176] on div "Service Type" at bounding box center [365, 183] width 187 height 15
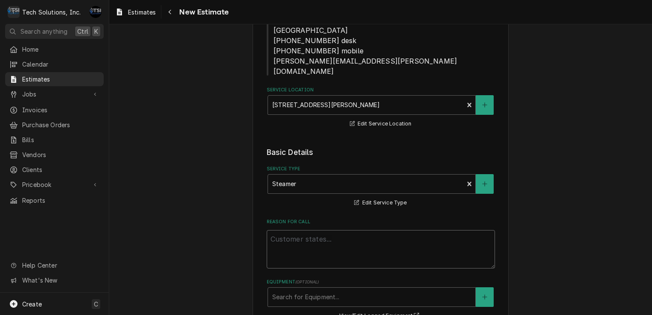
click at [295, 230] on textarea "Reason For Call" at bounding box center [381, 249] width 228 height 38
type textarea "x"
type textarea "T"
type textarea "x"
type textarea "TI"
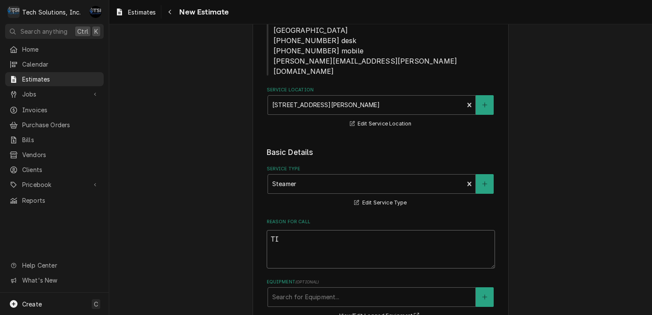
type textarea "x"
type textarea "TIM"
type textarea "x"
type textarea "TIME"
type textarea "x"
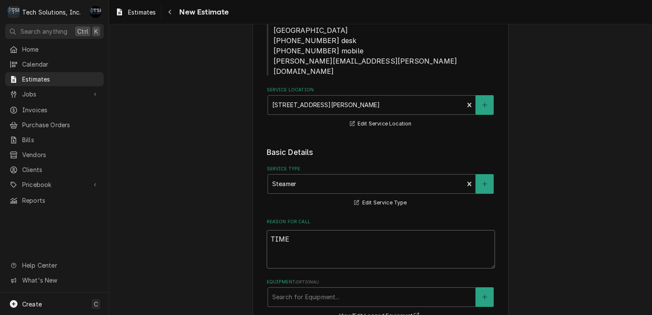
type textarea "TIMER"
type textarea "x"
type textarea "TIMER"
type textarea "x"
type textarea "TIMER"
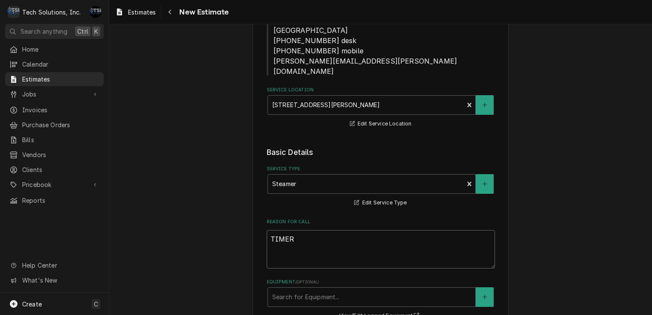
type textarea "x"
type textarea "TIME"
type textarea "x"
type textarea "TIM"
type textarea "x"
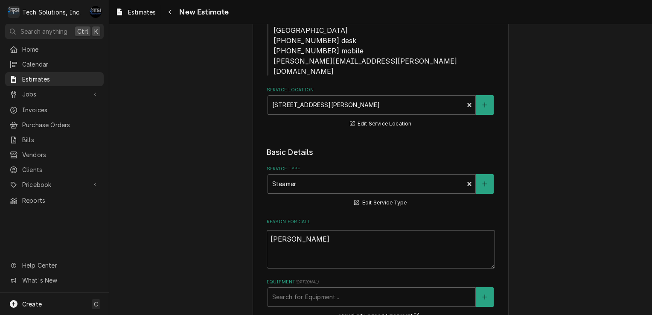
type textarea "TI"
type textarea "x"
type textarea "T"
type textarea "x"
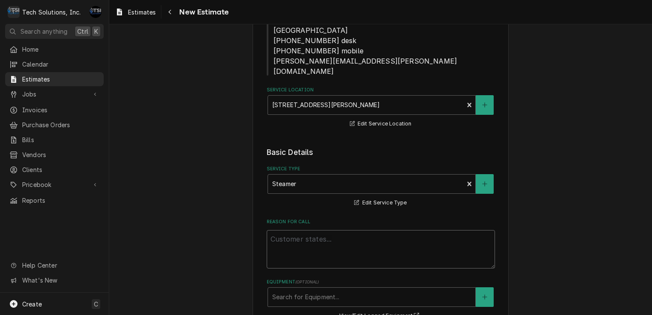
type textarea "u"
type textarea "x"
type textarea "un"
type textarea "x"
type textarea "uni"
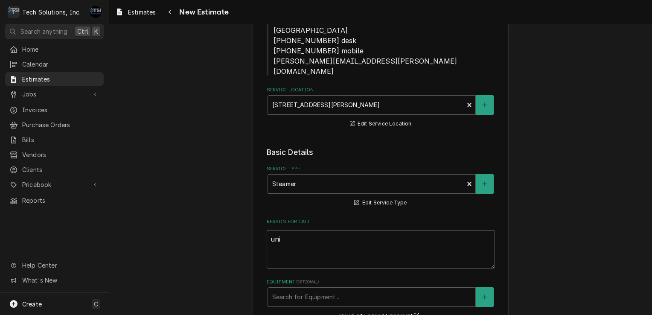
type textarea "x"
type textarea "unit"
type textarea "x"
type textarea "uni"
type textarea "x"
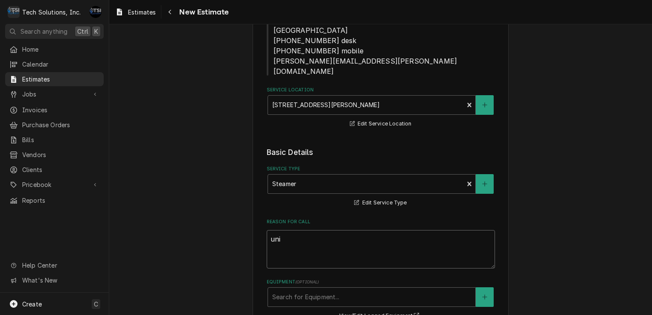
type textarea "un"
type textarea "x"
type textarea "u"
type textarea "x"
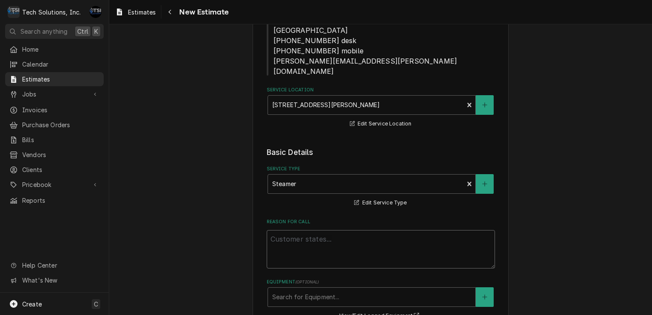
type textarea "U"
type textarea "x"
type textarea "Un"
type textarea "x"
type textarea "Uni"
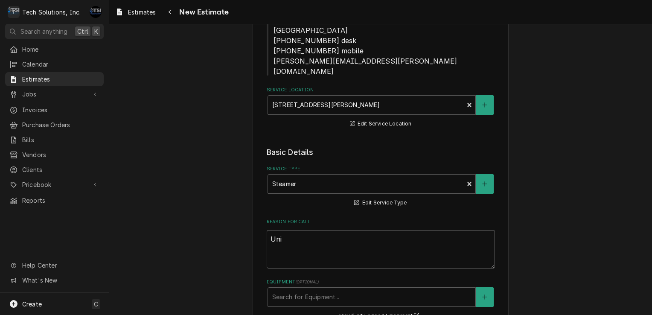
type textarea "x"
type textarea "Unit"
type textarea "x"
type textarea "Unit"
type textarea "x"
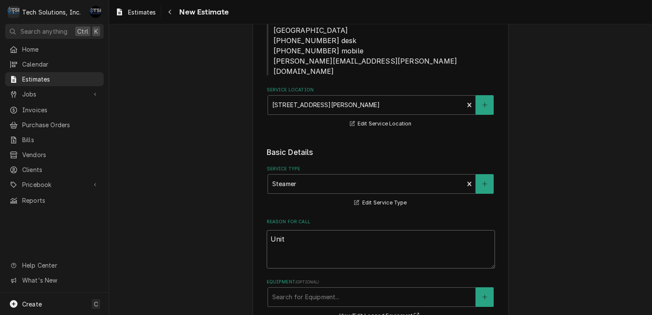
type textarea "Unit n"
type textarea "x"
type textarea "Unit no"
type textarea "x"
type textarea "Unit not"
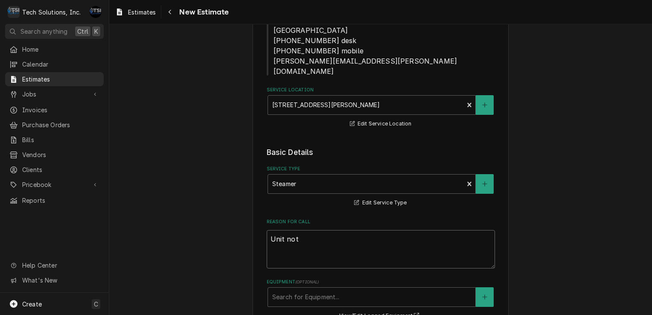
type textarea "x"
type textarea "Unit not"
type textarea "x"
type textarea "Unit not w"
type textarea "x"
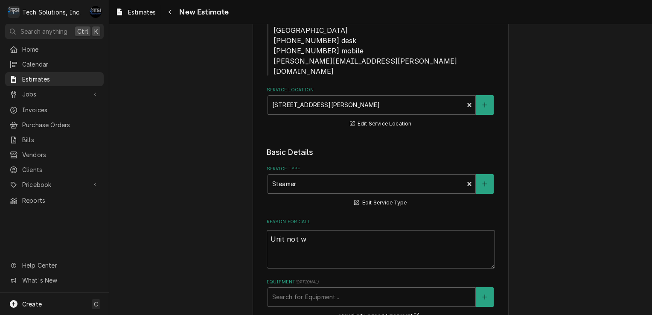
type textarea "Unit not wo"
type textarea "x"
type textarea "Unit not wor"
type textarea "x"
type textarea "Unit not work"
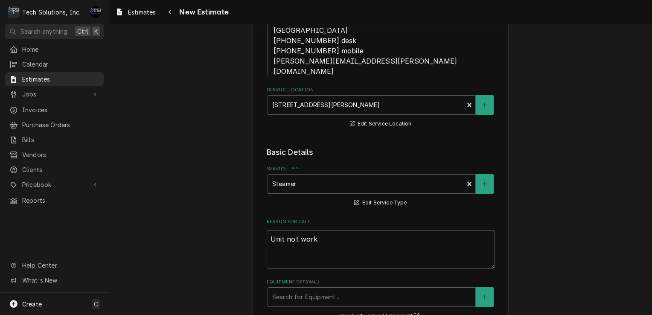
type textarea "x"
type textarea "Unit not worki"
type textarea "x"
type textarea "Unit not workin"
type textarea "x"
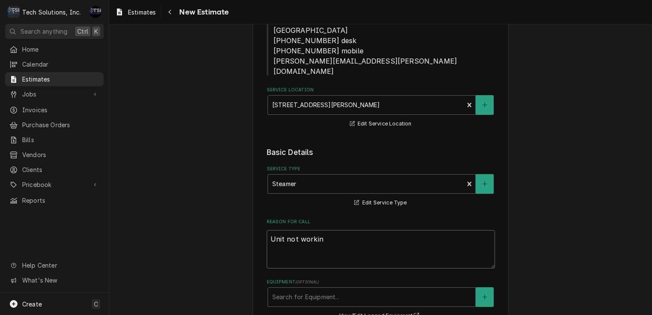
type textarea "Unit not working"
type textarea "x"
type textarea "Unit not working"
type textarea "x"
type textarea "Unit not working c"
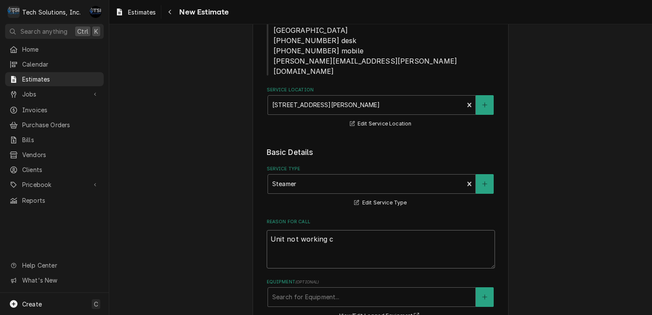
type textarea "x"
type textarea "Unit not working co"
type textarea "x"
type textarea "Unit not working cor"
type textarea "x"
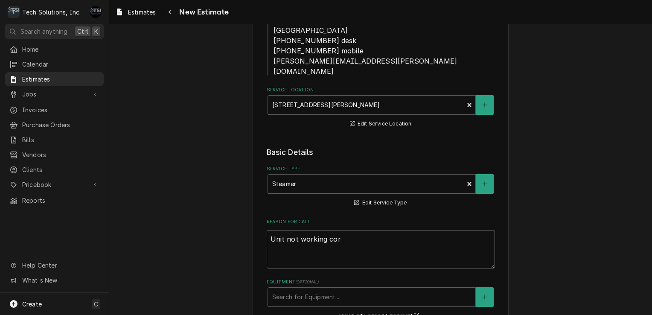
type textarea "Unit not working core"
type textarea "x"
type textarea "Unit not working coree"
type textarea "x"
type textarea "Unit not working coreec"
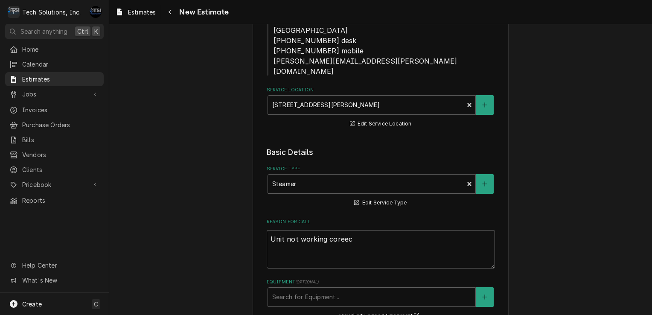
type textarea "x"
type textarea "Unit not working coree"
type textarea "x"
type textarea "Unit not working core"
type textarea "x"
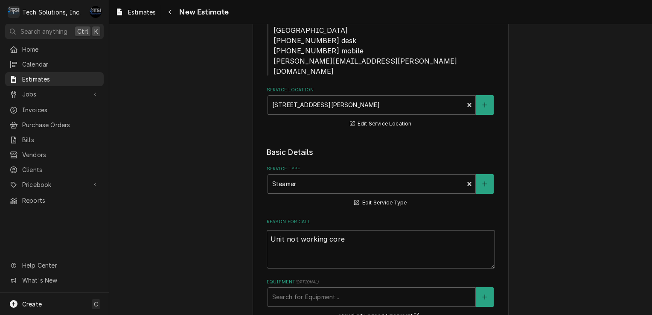
type textarea "Unit not working cor"
type textarea "x"
type textarea "Unit not working corr"
type textarea "x"
type textarea "Unit not working corre"
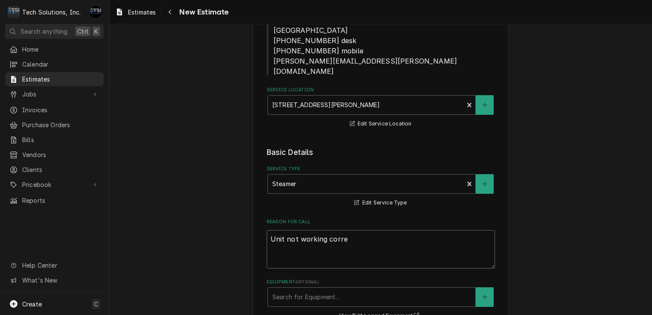
type textarea "x"
type textarea "Unit not working correc"
type textarea "x"
type textarea "Unit not working correct"
type textarea "x"
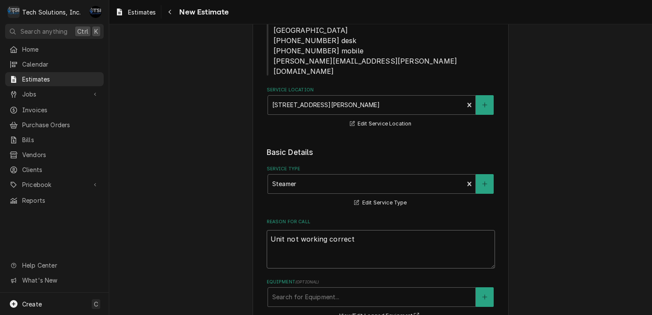
type textarea "Unit not working correctl"
type textarea "x"
type textarea "Unit not working correctly"
type textarea "x"
type textarea "Unit not working correctly,"
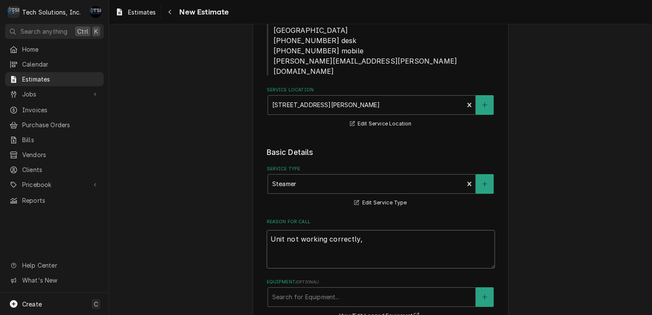
type textarea "x"
type textarea "Unit not working correctly,"
type textarea "x"
type textarea "Unit not working correctly, d"
type textarea "x"
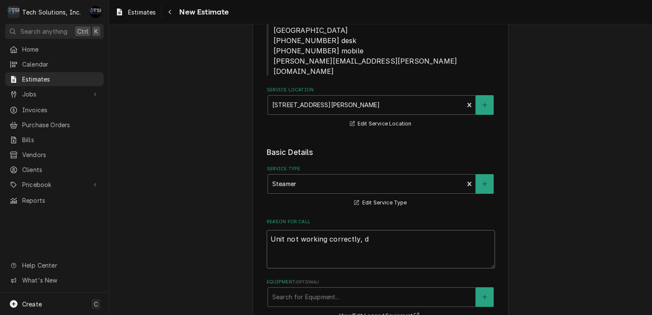
type textarea "Unit not working correctly,"
type textarea "x"
type textarea "Unit not working correctly,"
type textarea "x"
type textarea "Unit not working correctly, o"
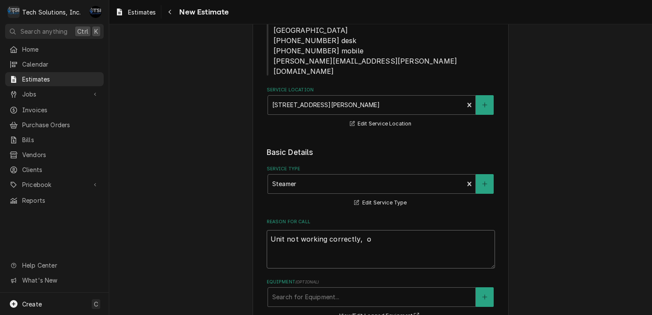
type textarea "x"
type textarea "Unit not working correctly, ot"
type textarea "x"
type textarea "Unit not working correctly, oti"
type textarea "x"
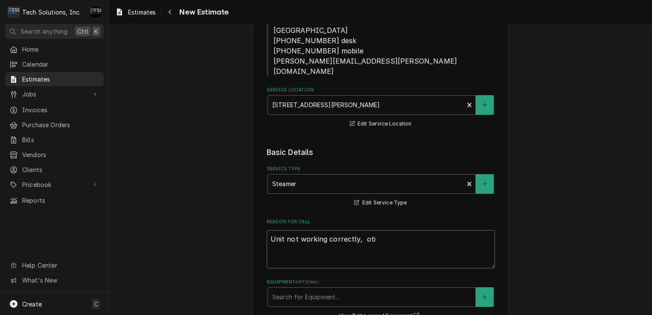
type textarea "Unit not working correctly, otis"
type textarea "x"
type textarea "Unit not working correctly, otis"
type textarea "x"
type textarea "Unit not working correctly, otis s"
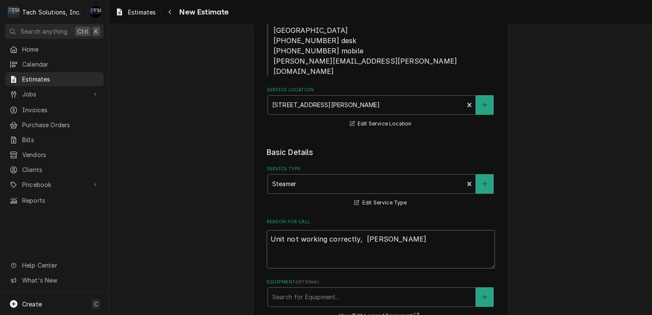
type textarea "x"
type textarea "Unit not working correctly, otis sa"
type textarea "x"
type textarea "Unit not working correctly, otis say"
type textarea "x"
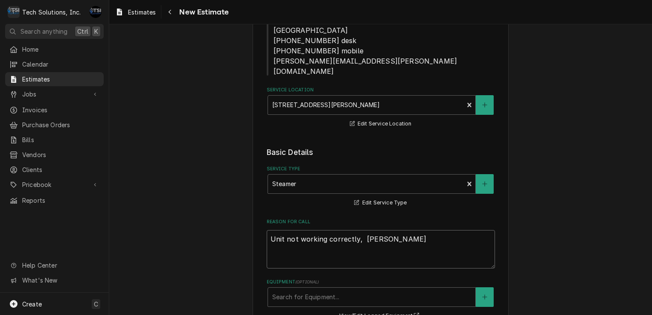
type textarea "Unit not working correctly, otis says"
type textarea "x"
type textarea "Unit not working correctly, otis says"
type textarea "x"
type textarea "Unit not working correctly, otis says i"
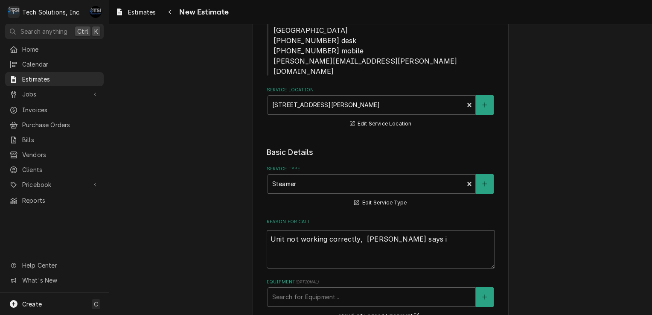
type textarea "x"
type textarea "Unit not working correctly, otis says it"
type textarea "x"
type textarea "Unit not working correctly, otis says it"
type textarea "x"
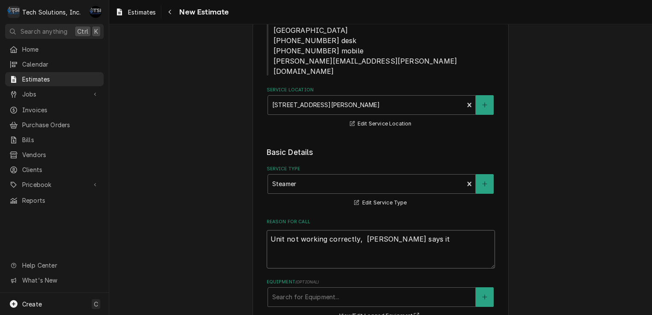
type textarea "Unit not working correctly, otis says it n"
type textarea "x"
type textarea "Unit not working correctly, otis says it ne"
type textarea "x"
type textarea "Unit not working correctly, otis says it nee"
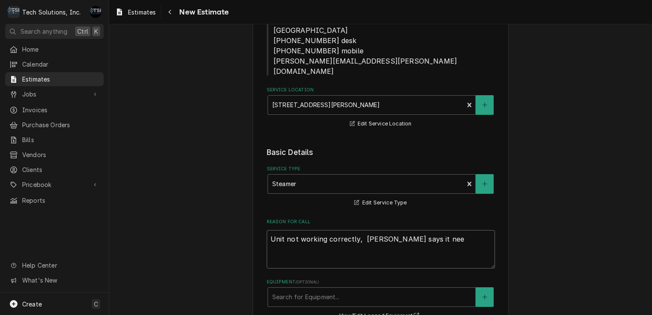
type textarea "x"
type textarea "Unit not working correctly, otis says it need"
type textarea "x"
type textarea "Unit not working correctly, otis says it needs"
type textarea "x"
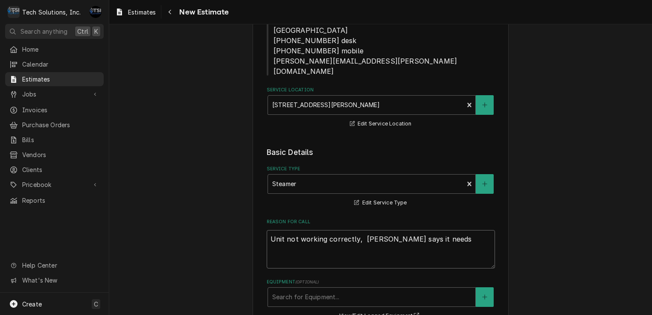
type textarea "Unit not working correctly, otis says it needs"
type textarea "x"
type textarea "Unit not working correctly, otis says it needs a"
type textarea "x"
type textarea "Unit not working correctly, otis says it needs a"
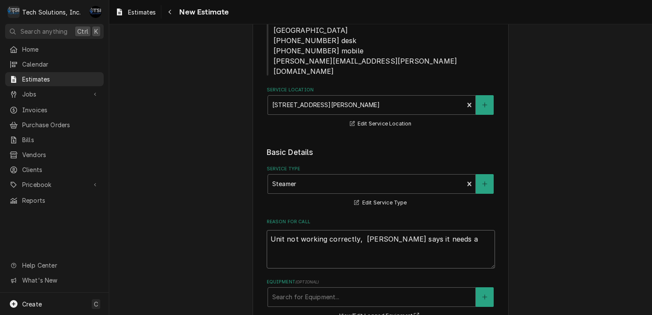
type textarea "x"
type textarea "Unit not working correctly, otis says it needs a t"
type textarea "x"
type textarea "Unit not working correctly, otis says it needs a ti"
type textarea "x"
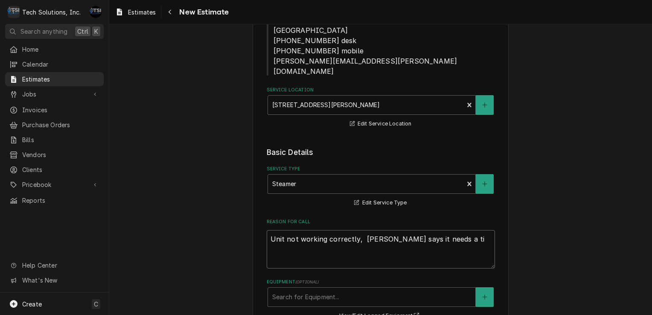
type textarea "Unit not working correctly, otis says it needs a tim"
type textarea "x"
type textarea "Unit not working correctly, otis says it needs a time"
type textarea "x"
type textarea "Unit not working correctly, otis says it needs a timer"
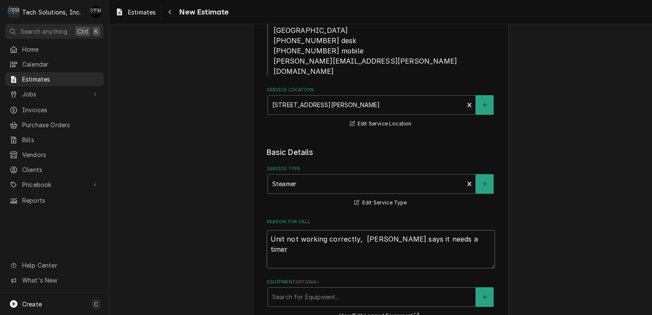
type textarea "x"
type textarea "Unit not working correctly, otis says it needs a timer,"
type textarea "x"
type textarea "Unit not working correctly, otis says it needs a timer,"
type textarea "x"
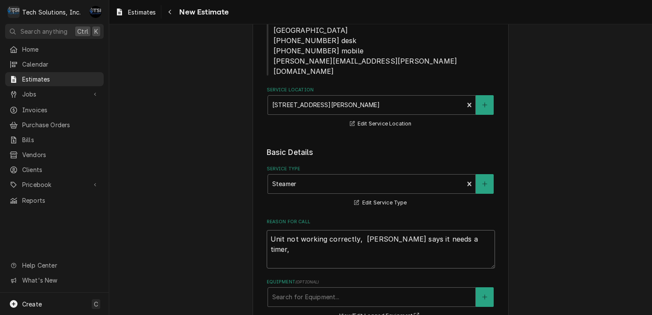
type textarea "Unit not working correctly, otis says it needs a timer,"
type textarea "x"
type textarea "Unit not working correctly, otis says it needs a timer"
type textarea "x"
type textarea "Unit not working correctly, otis says it needs a timer."
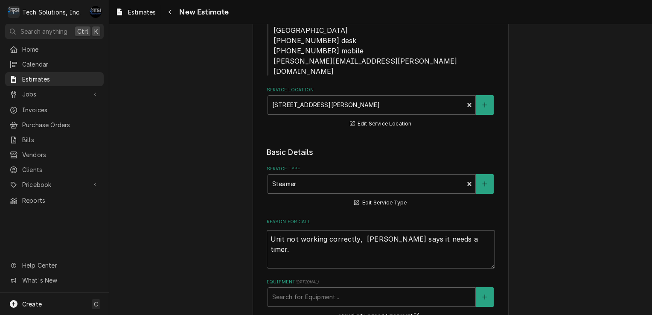
type textarea "x"
type textarea "Unit not working correctly, otis says it needs a timer."
click at [312, 289] on div "Equipment" at bounding box center [371, 296] width 199 height 15
drag, startPoint x: 330, startPoint y: 280, endPoint x: 306, endPoint y: 261, distance: 30.9
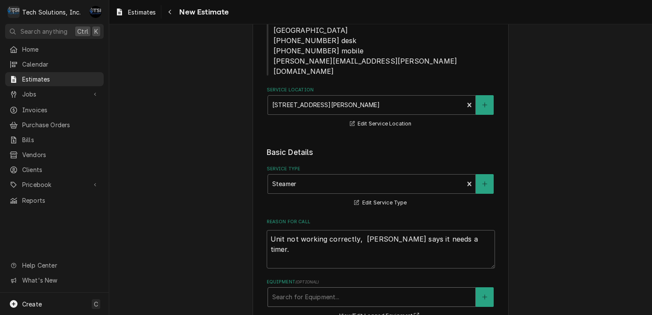
click at [306, 289] on div "Equipment" at bounding box center [371, 296] width 199 height 15
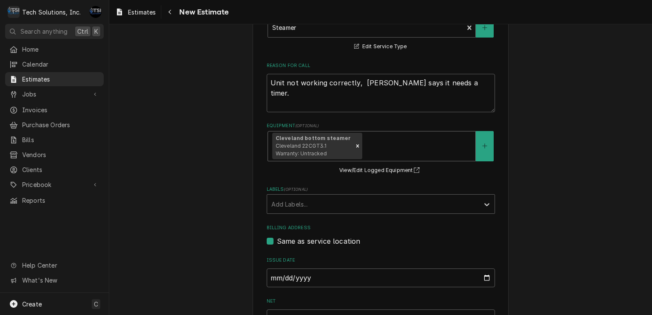
scroll to position [576, 0]
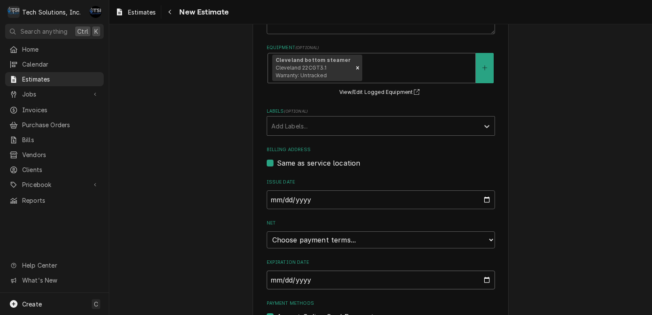
click at [279, 271] on input "Expiration Date" at bounding box center [381, 280] width 228 height 19
click at [299, 271] on input "Expiration Date" at bounding box center [381, 280] width 228 height 19
click at [484, 271] on input "Expiration Date" at bounding box center [381, 280] width 228 height 19
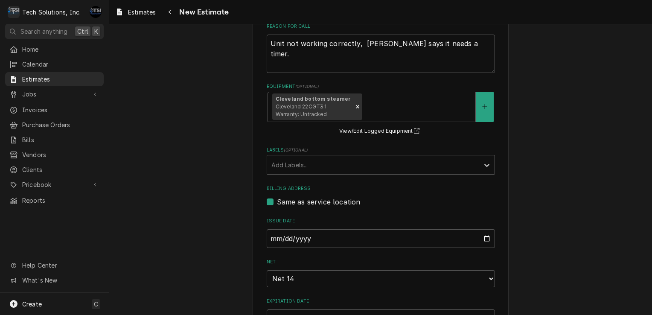
type textarea "x"
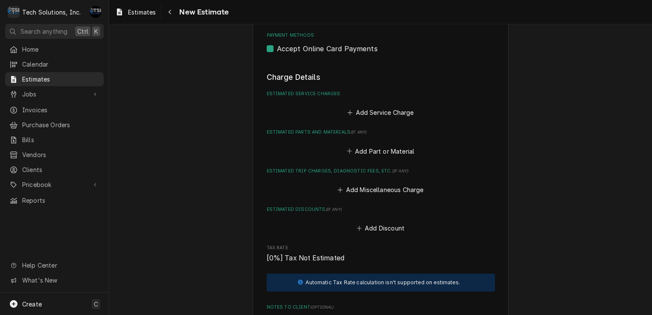
scroll to position [806, 0]
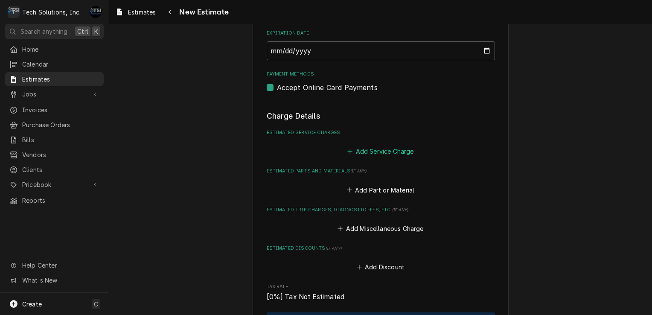
click at [382, 146] on button "Add Service Charge" at bounding box center [380, 152] width 69 height 12
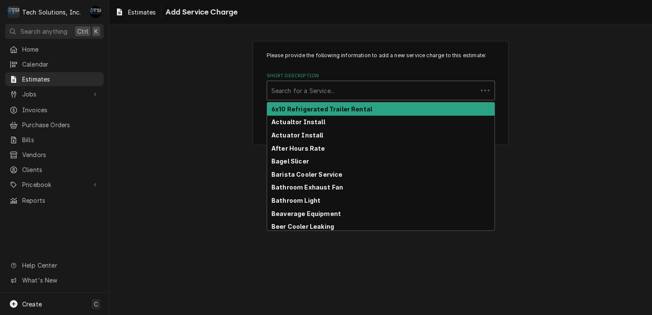
click at [350, 86] on div "Short Description" at bounding box center [372, 90] width 202 height 15
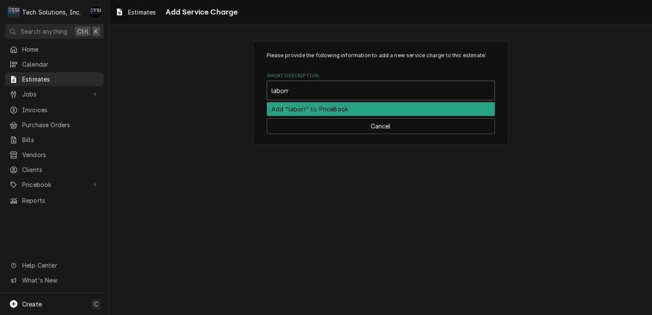
type input "labor"
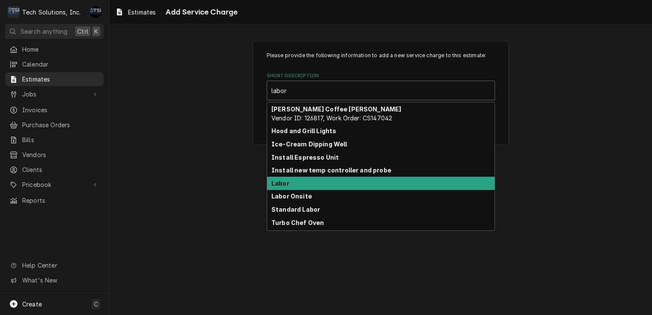
click at [285, 182] on strong "Labor" at bounding box center [280, 183] width 18 height 7
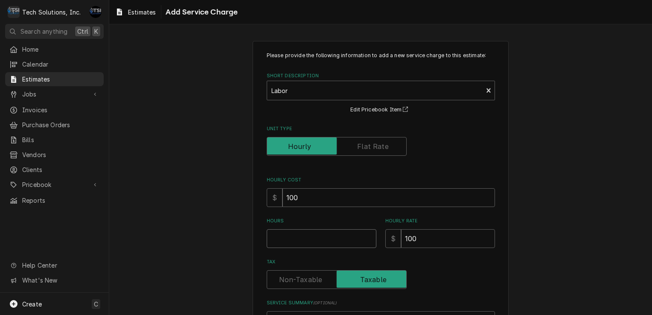
click at [285, 237] on input "Hours" at bounding box center [322, 238] width 110 height 19
type textarea "x"
type input "2"
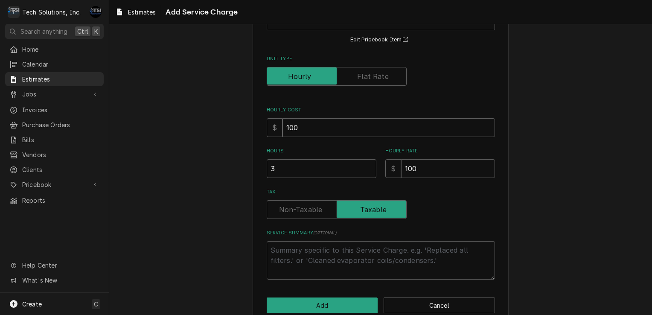
scroll to position [72, 0]
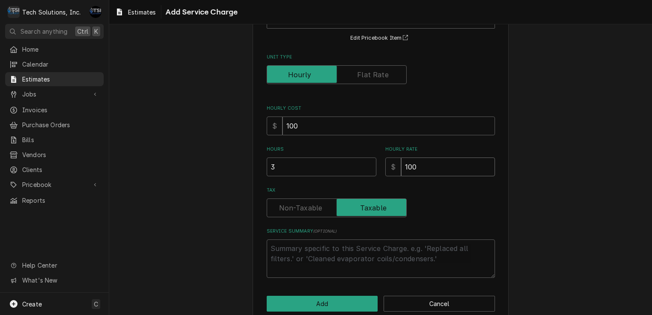
click at [447, 166] on input "100" at bounding box center [448, 166] width 94 height 19
click at [399, 132] on input "100" at bounding box center [388, 125] width 212 height 19
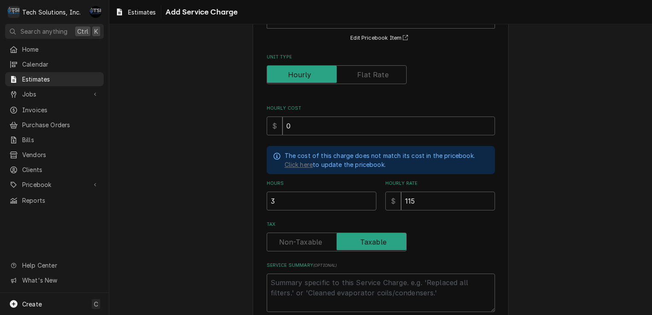
scroll to position [119, 0]
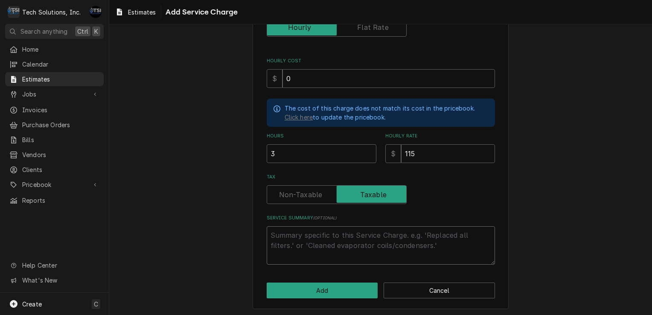
click at [318, 239] on textarea "Service Summary ( optional )" at bounding box center [381, 245] width 228 height 38
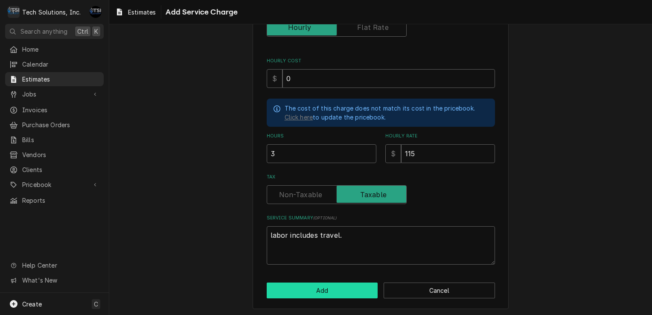
click at [297, 293] on button "Add" at bounding box center [322, 290] width 111 height 16
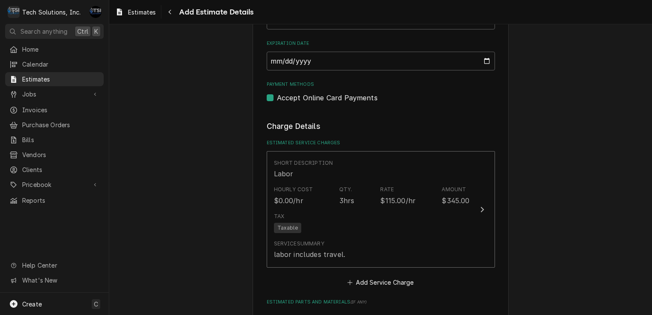
scroll to position [826, 0]
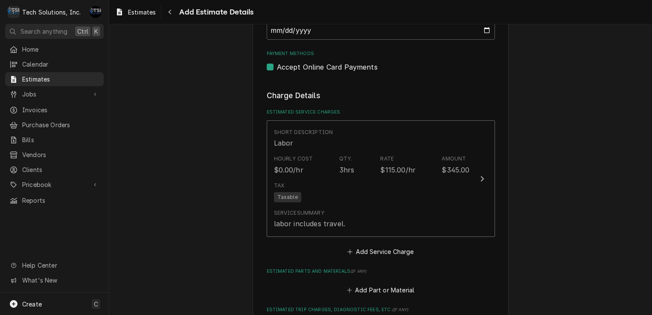
drag, startPoint x: 377, startPoint y: 213, endPoint x: 326, endPoint y: 216, distance: 51.7
click at [326, 216] on fieldset "Charge Details Estimated Service Charges Short Description Labor Hourly Cost $0…" at bounding box center [381, 311] width 228 height 442
click at [345, 284] on button "Add Part or Material" at bounding box center [380, 290] width 70 height 12
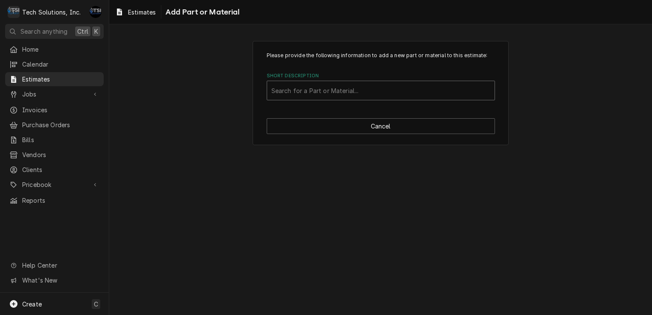
click at [342, 91] on div "Short Description" at bounding box center [380, 90] width 219 height 15
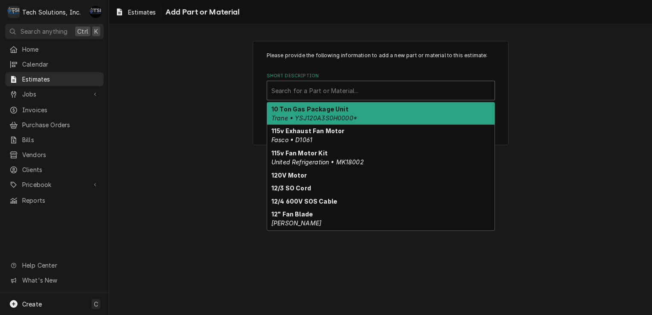
click at [254, 83] on div "Please provide the following information to add a new part or material to this …" at bounding box center [381, 93] width 256 height 104
click at [339, 93] on div "Short Description" at bounding box center [380, 90] width 219 height 15
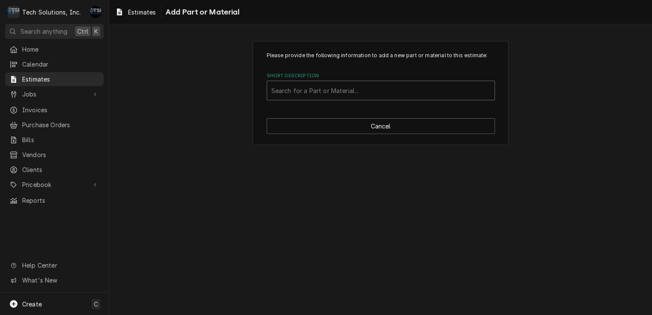
click at [294, 93] on div "Short Description" at bounding box center [380, 90] width 219 height 15
drag, startPoint x: 294, startPoint y: 93, endPoint x: 284, endPoint y: 90, distance: 9.7
drag, startPoint x: 284, startPoint y: 90, endPoint x: 222, endPoint y: 148, distance: 84.6
click at [222, 148] on div "Please provide the following information to add a new part or material to this …" at bounding box center [380, 92] width 543 height 119
click at [275, 94] on div "Short Description" at bounding box center [380, 90] width 219 height 15
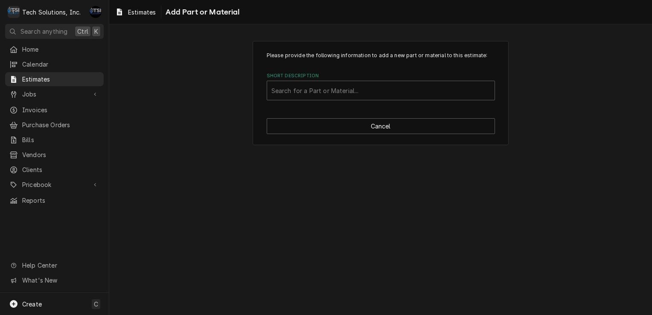
drag, startPoint x: 275, startPoint y: 94, endPoint x: 224, endPoint y: 148, distance: 74.6
click at [224, 148] on div "Please provide the following information to add a new part or material to this …" at bounding box center [380, 92] width 543 height 119
click at [280, 91] on div "Short Description" at bounding box center [380, 90] width 219 height 15
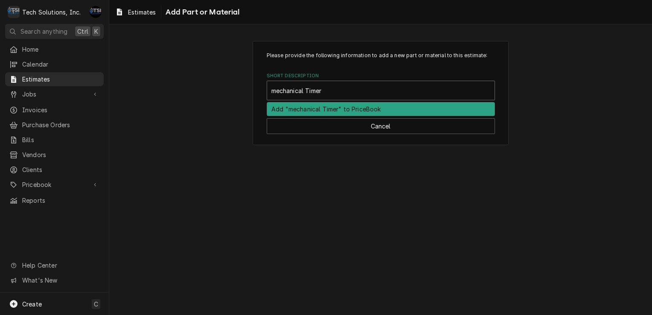
click at [276, 93] on input "mechanical Timer" at bounding box center [297, 91] width 52 height 14
click at [349, 108] on div "Add "Mechanical Timer" to PriceBook" at bounding box center [380, 108] width 227 height 13
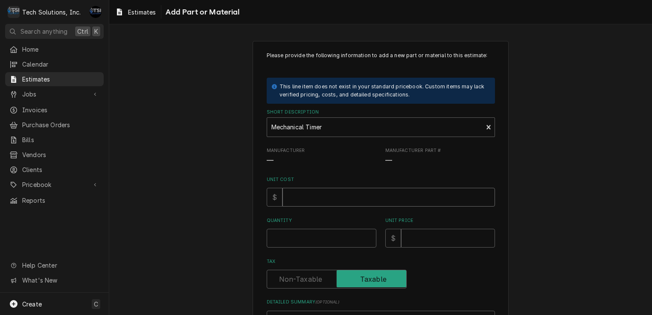
click at [300, 197] on input "Unit Cost" at bounding box center [388, 197] width 212 height 19
click at [297, 239] on input "Quantity" at bounding box center [322, 238] width 110 height 19
click at [412, 244] on input "Unit Price" at bounding box center [448, 238] width 94 height 19
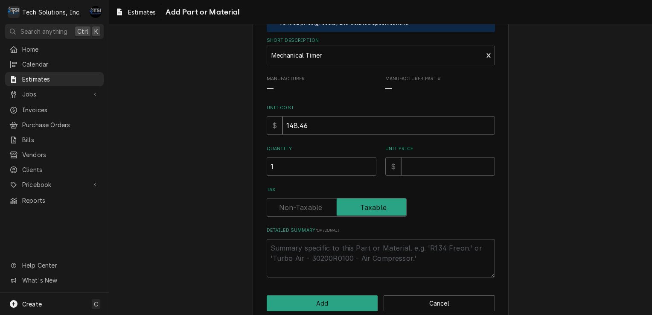
scroll to position [75, 0]
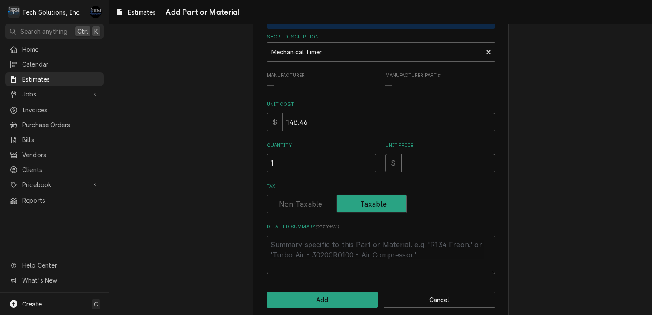
click at [434, 155] on input "Unit Price" at bounding box center [448, 163] width 94 height 19
click at [281, 239] on textarea "Detailed Summary ( optional )" at bounding box center [381, 255] width 228 height 38
click at [333, 122] on input "148.46" at bounding box center [388, 122] width 212 height 19
click at [305, 293] on button "Add" at bounding box center [322, 300] width 111 height 16
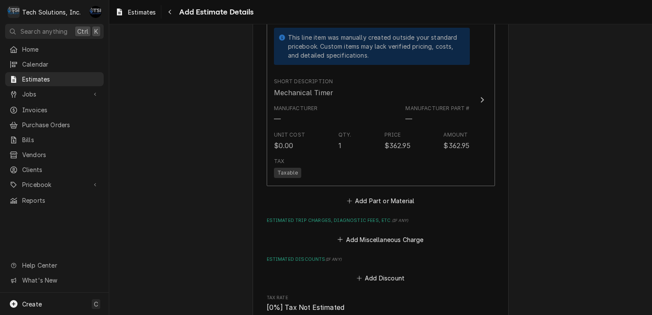
scroll to position [1092, 0]
click at [340, 233] on button "Add Miscellaneous Charge" at bounding box center [380, 239] width 89 height 12
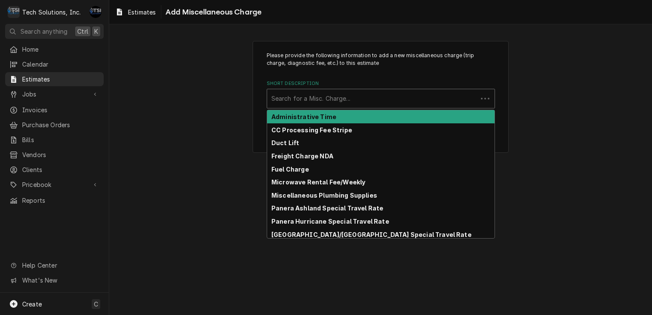
click at [358, 102] on div "Short Description" at bounding box center [372, 98] width 202 height 15
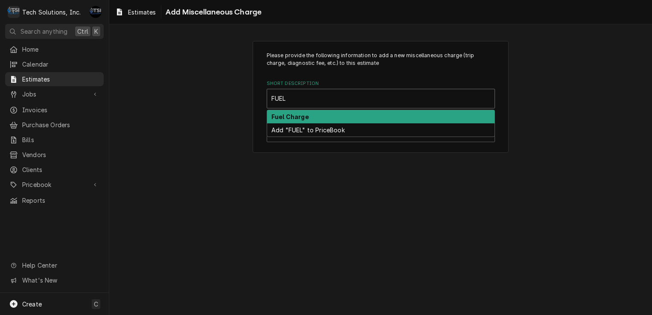
click at [325, 119] on div "Fuel Charge" at bounding box center [380, 116] width 227 height 13
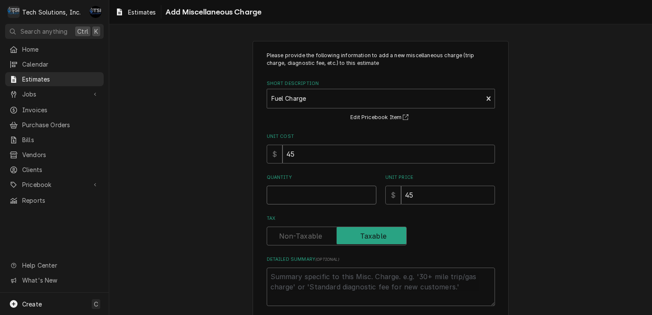
drag, startPoint x: 299, startPoint y: 185, endPoint x: 281, endPoint y: 191, distance: 18.9
click at [281, 191] on input "Quantity" at bounding box center [322, 195] width 110 height 19
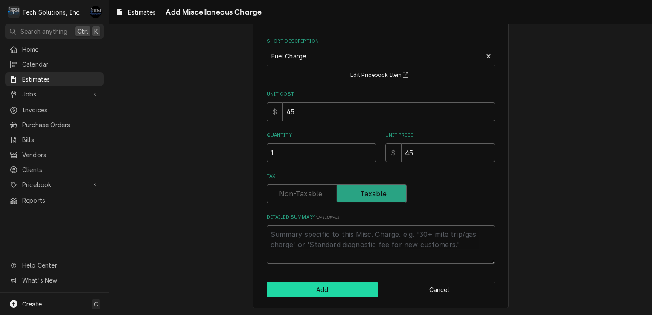
click at [303, 287] on button "Add" at bounding box center [322, 290] width 111 height 16
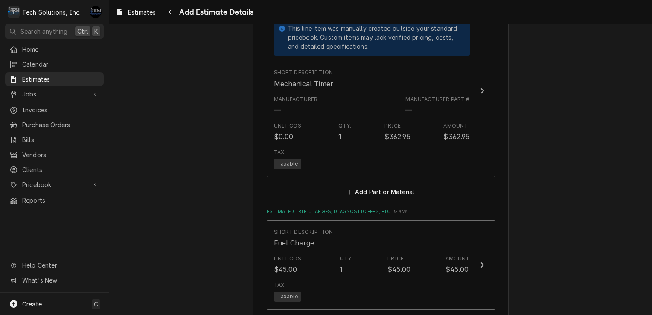
scroll to position [1100, 0]
click at [367, 187] on button "Add Part or Material" at bounding box center [380, 193] width 70 height 12
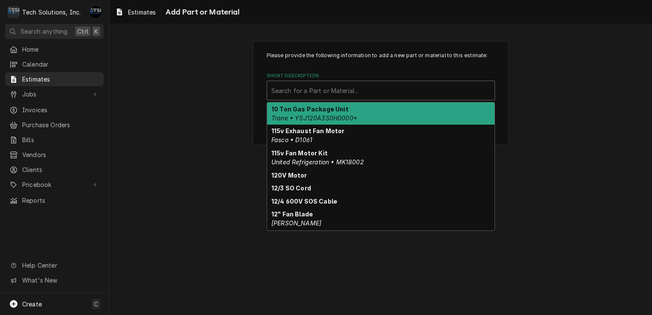
click at [355, 83] on div "Short Description" at bounding box center [380, 90] width 219 height 15
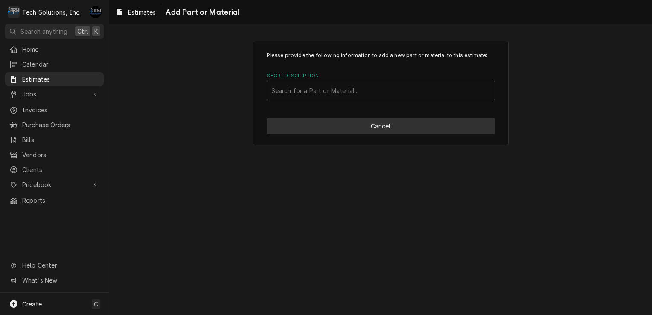
click at [371, 124] on button "Cancel" at bounding box center [381, 126] width 228 height 16
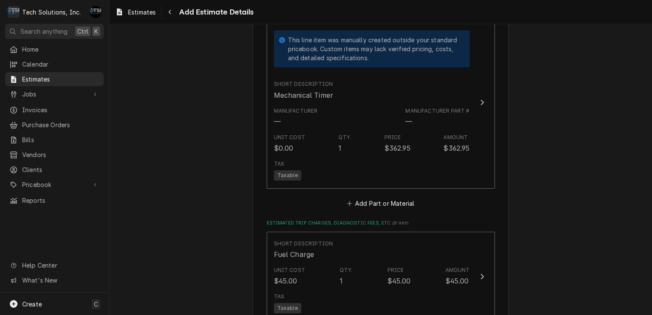
scroll to position [1173, 0]
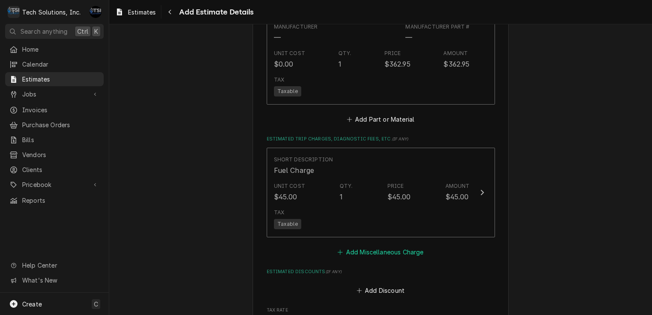
click at [367, 246] on button "Add Miscellaneous Charge" at bounding box center [380, 252] width 89 height 12
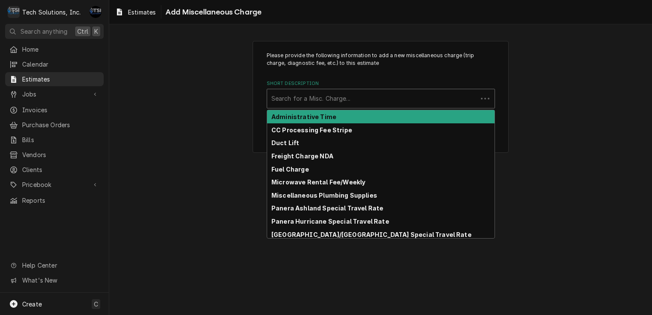
click at [356, 105] on div "Short Description" at bounding box center [372, 98] width 202 height 15
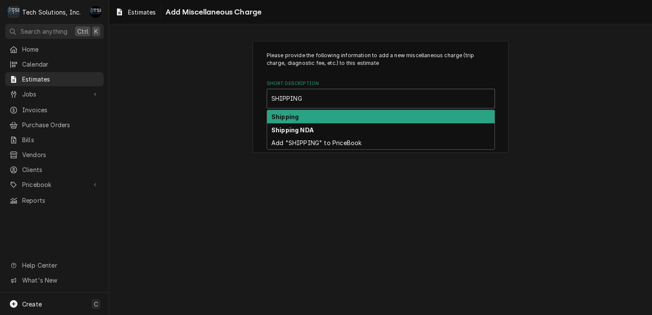
click at [333, 119] on div "Shipping" at bounding box center [380, 116] width 227 height 13
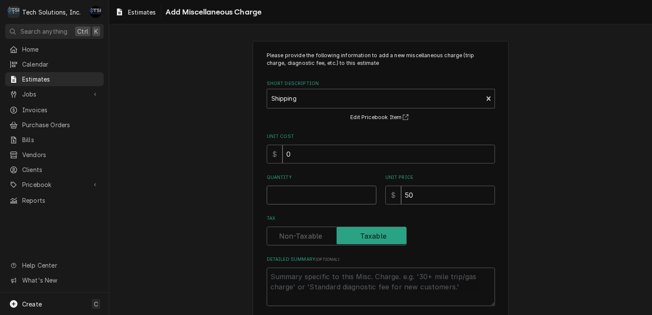
click at [286, 195] on input "Quantity" at bounding box center [322, 195] width 110 height 19
click at [443, 192] on input "50" at bounding box center [448, 195] width 94 height 19
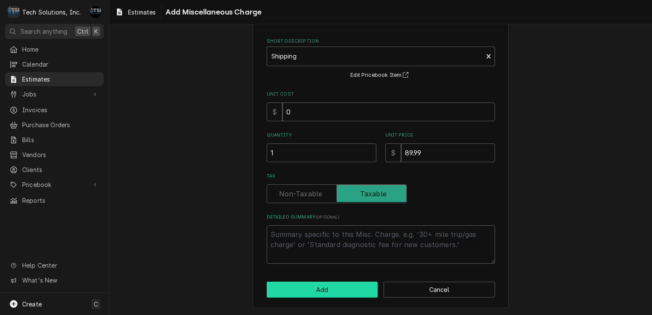
click at [331, 285] on button "Add" at bounding box center [322, 290] width 111 height 16
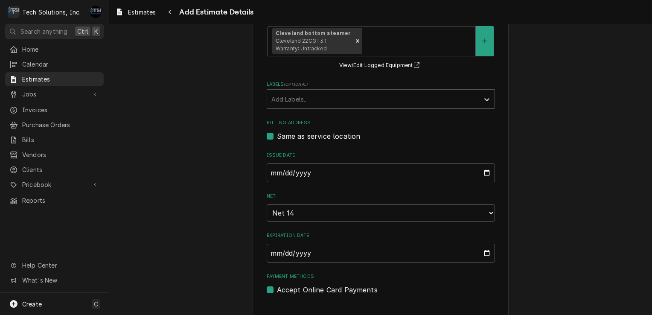
scroll to position [575, 0]
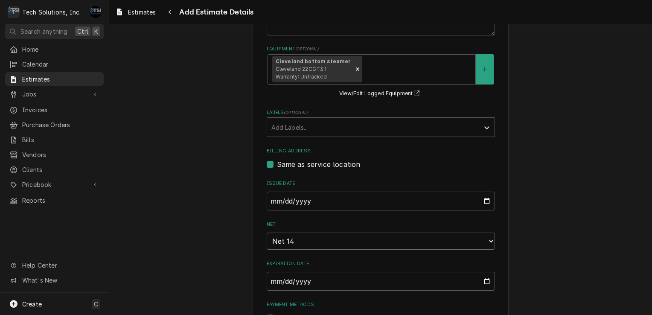
drag, startPoint x: 369, startPoint y: 206, endPoint x: 338, endPoint y: 207, distance: 31.2
click at [338, 207] on fieldset "Basic Details Service Type Steamer Edit Service Type Reason For Call Unit not w…" at bounding box center [381, 118] width 228 height 409
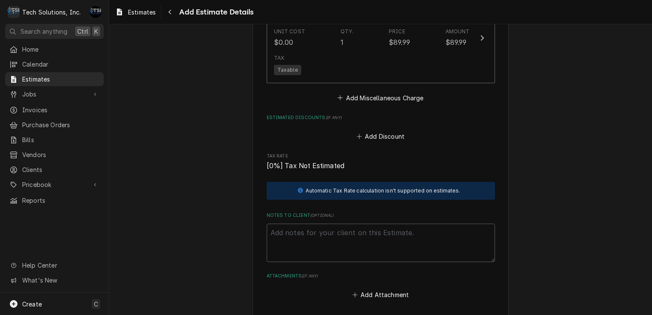
scroll to position [1571, 0]
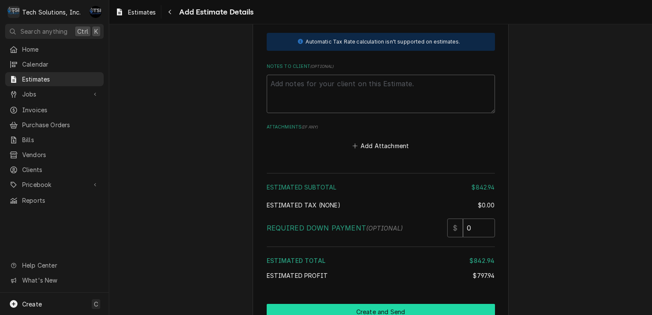
click at [342, 304] on button "Create and Send" at bounding box center [381, 312] width 228 height 16
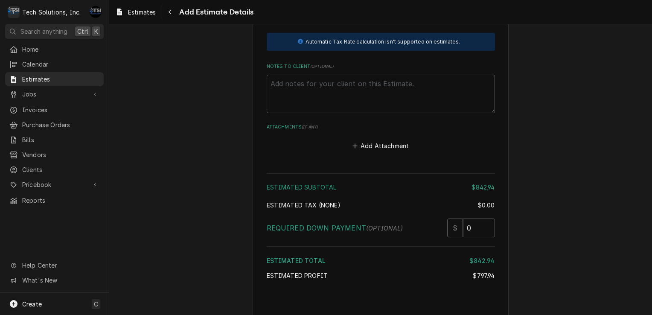
scroll to position [1567, 0]
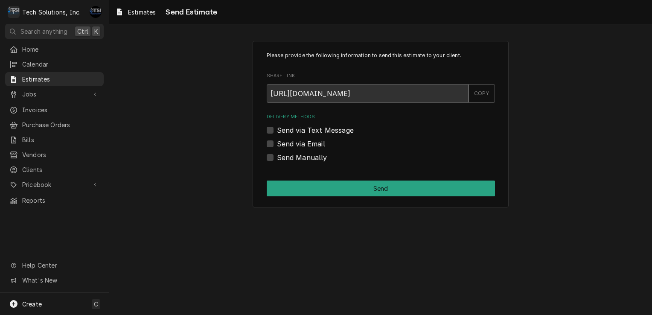
click at [277, 146] on label "Send via Email" at bounding box center [301, 144] width 48 height 10
click at [277, 146] on input "Send via Email" at bounding box center [391, 148] width 228 height 19
checkbox input "true"
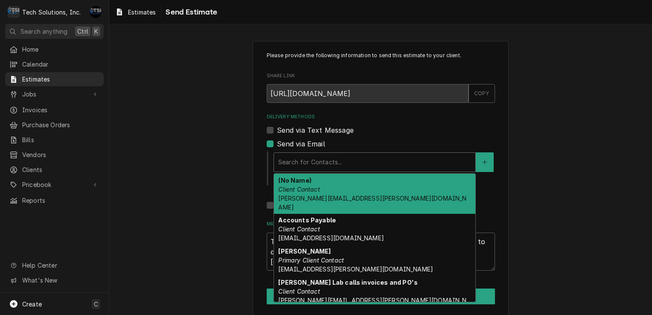
click at [309, 162] on div "Delivery Methods" at bounding box center [374, 161] width 193 height 15
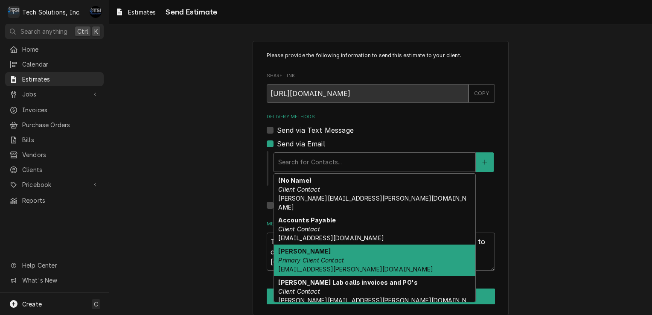
click at [304, 247] on strong "Bebe Gwinn" at bounding box center [304, 250] width 52 height 7
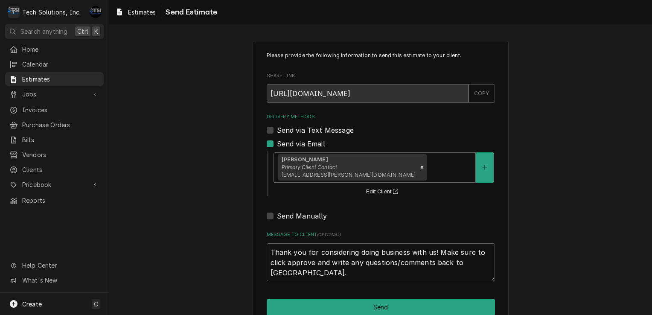
scroll to position [17, 0]
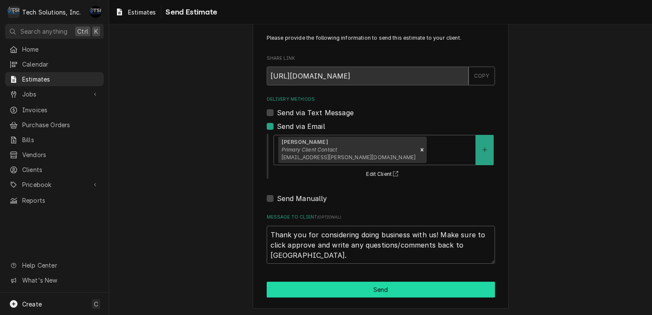
click at [346, 291] on button "Send" at bounding box center [381, 290] width 228 height 16
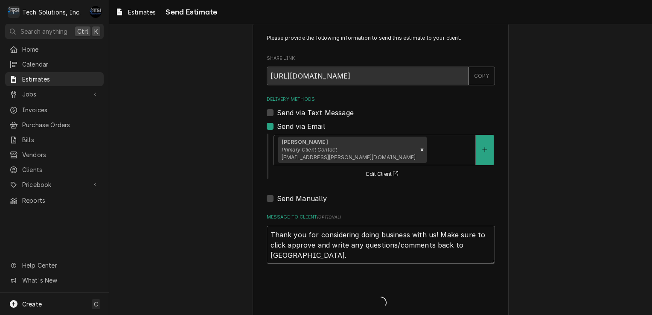
type textarea "x"
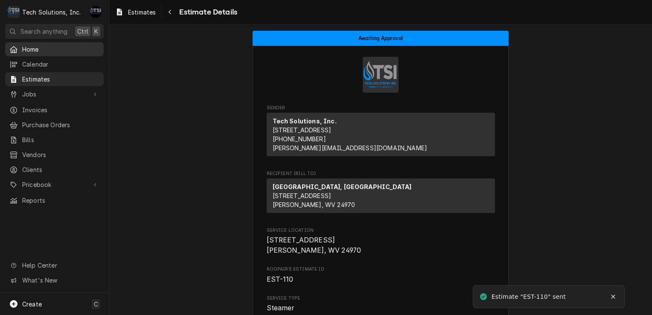
click at [65, 45] on span "Home" at bounding box center [60, 49] width 77 height 9
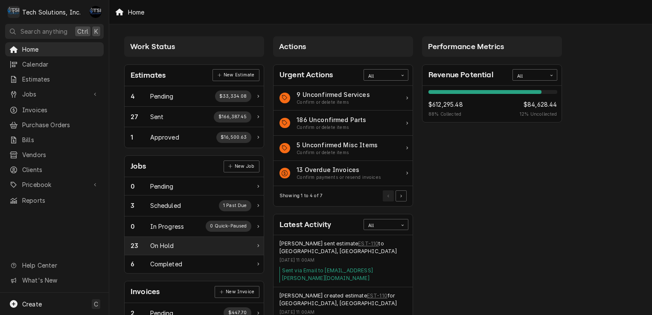
click at [167, 243] on div "On Hold" at bounding box center [162, 245] width 24 height 9
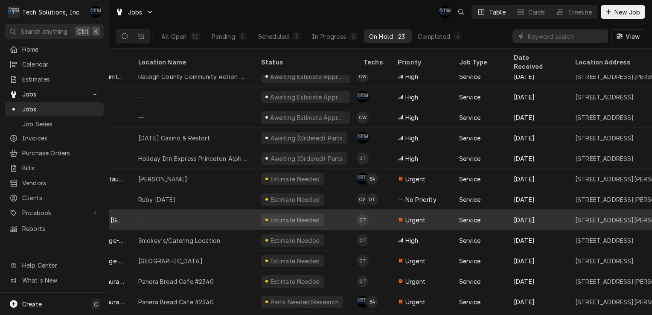
scroll to position [91, 0]
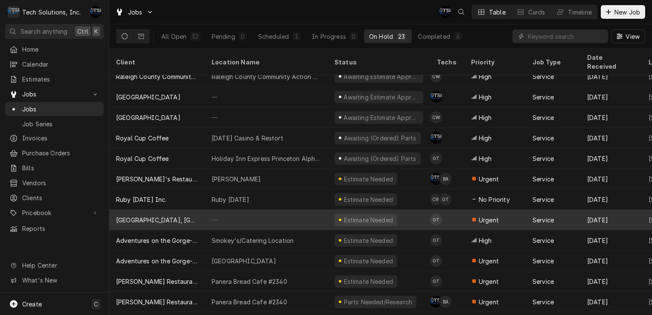
click at [340, 214] on div "Estimate Needed" at bounding box center [366, 220] width 63 height 12
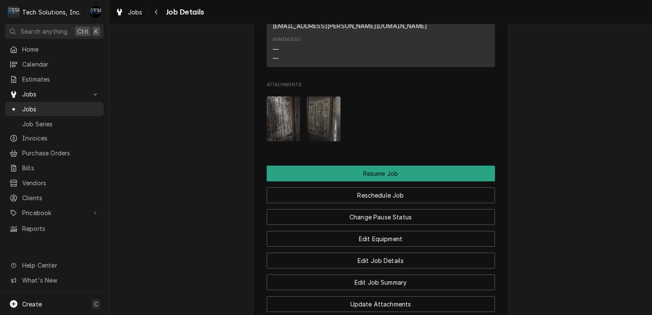
scroll to position [1085, 0]
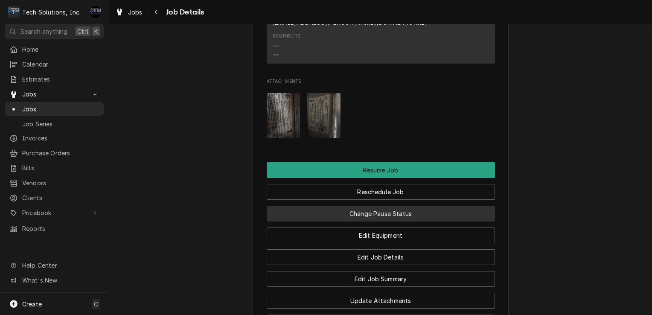
click at [382, 206] on button "Change Pause Status" at bounding box center [381, 214] width 228 height 16
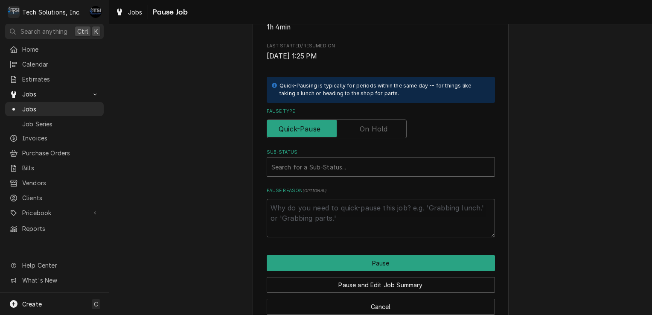
scroll to position [162, 0]
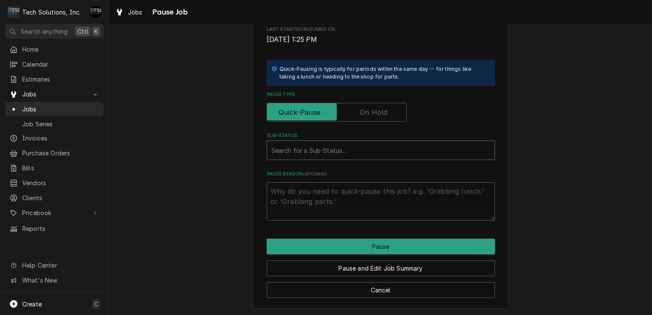
type textarea "x"
click at [382, 155] on div "Sub-Status" at bounding box center [380, 150] width 219 height 15
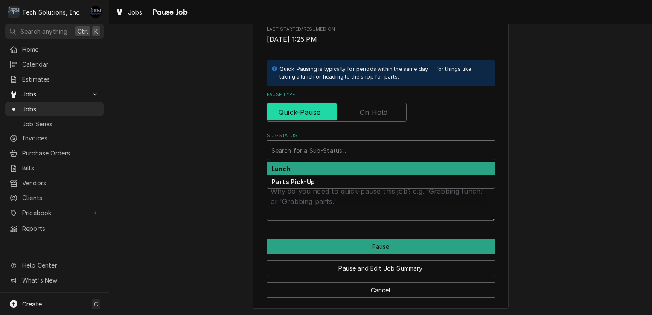
click at [357, 116] on input "Pause Type" at bounding box center [337, 112] width 132 height 19
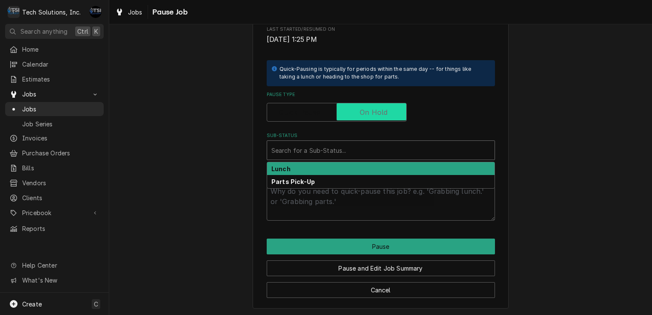
checkbox input "true"
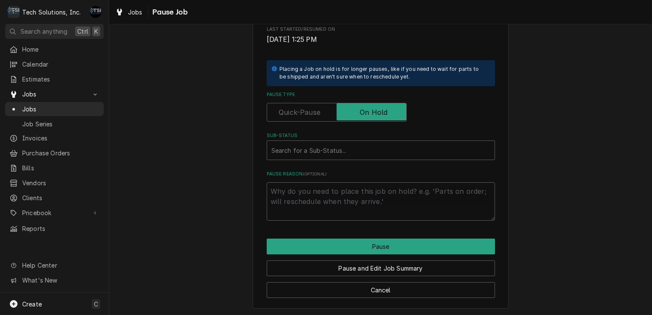
click at [320, 161] on div "Please confirm you'd like to pause this job. Roopairs Job ID JOB-616 Service Ty…" at bounding box center [381, 55] width 228 height 331
click at [321, 160] on div "Search for a Sub-Status..." at bounding box center [381, 150] width 228 height 20
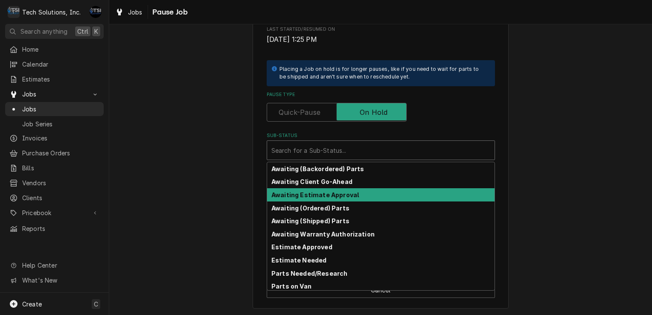
click at [323, 194] on strong "Awaiting Estimate Approval" at bounding box center [314, 194] width 87 height 7
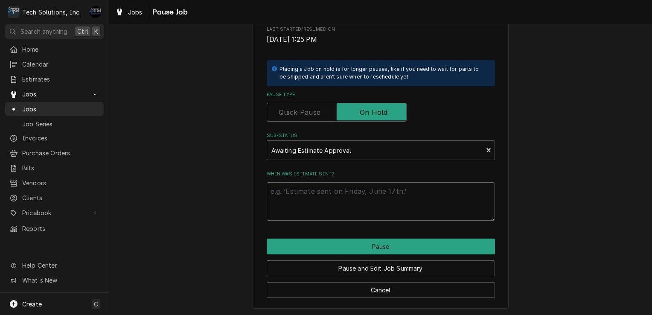
click at [350, 211] on textarea "When was estimate sent?" at bounding box center [381, 201] width 228 height 38
type textarea "x"
type textarea "E"
type textarea "x"
type textarea "ES"
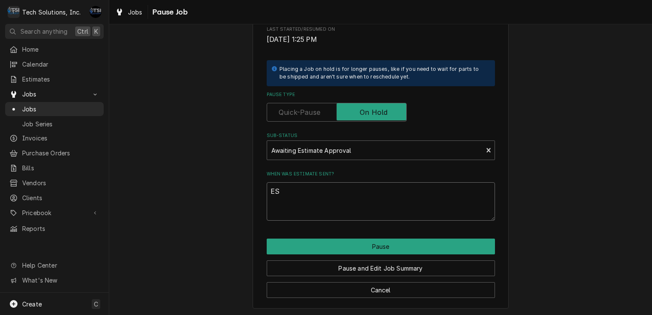
type textarea "x"
type textarea "EST"
type textarea "x"
type textarea "ESTI"
type textarea "x"
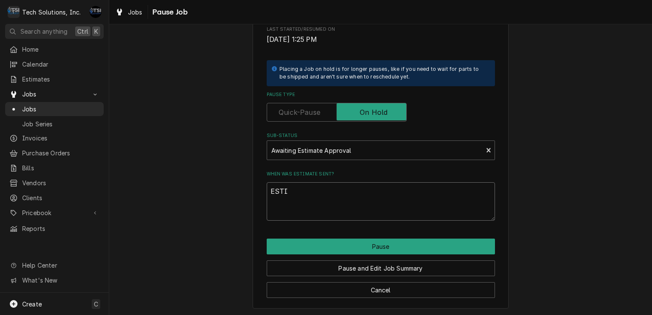
type textarea "ESTIM"
type textarea "x"
type textarea "ESTIMA"
type textarea "x"
type textarea "ESTIMAT"
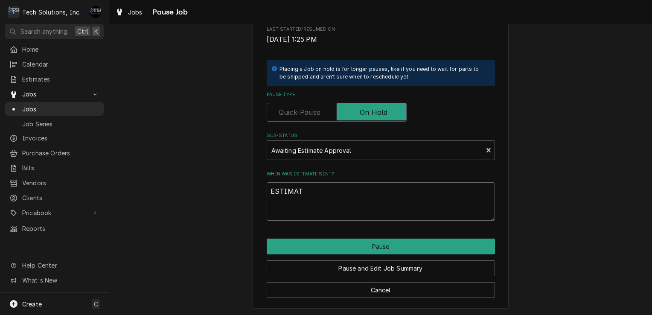
type textarea "x"
type textarea "ESTIMATE"
type textarea "x"
type textarea "ESTIMATE,"
type textarea "x"
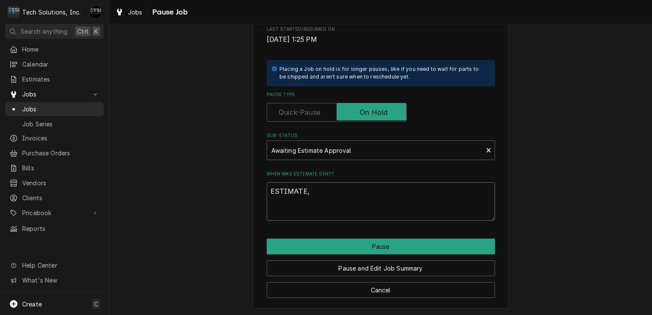
type textarea "ESTIMATE,"
type textarea "x"
type textarea "ESTIMATE,"
type textarea "x"
type textarea "ESTIMATE"
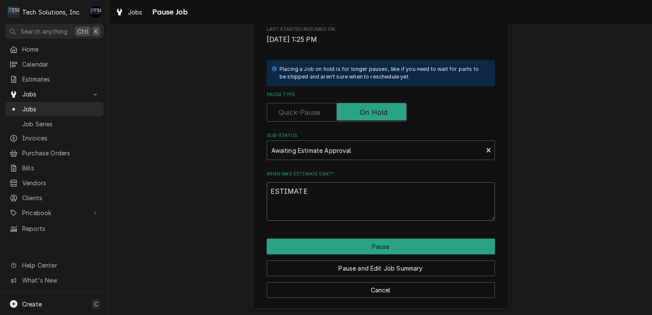
type textarea "x"
type textarea "ESTIMAT"
type textarea "x"
type textarea "ESTIMA"
type textarea "x"
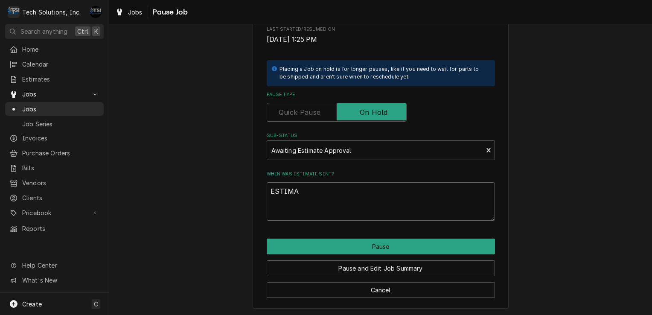
type textarea "ESTIM"
type textarea "x"
type textarea "ESTI"
type textarea "x"
type textarea "EST"
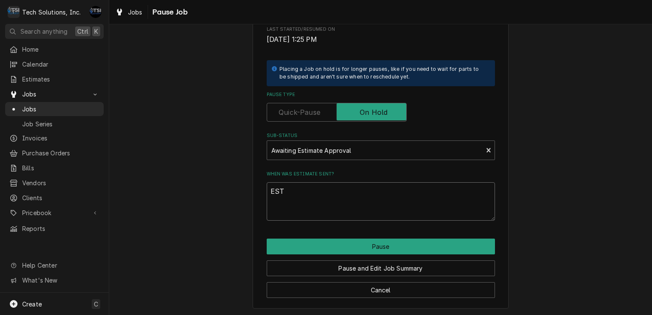
type textarea "x"
type textarea "EST."
type textarea "x"
type textarea "EST."
type textarea "x"
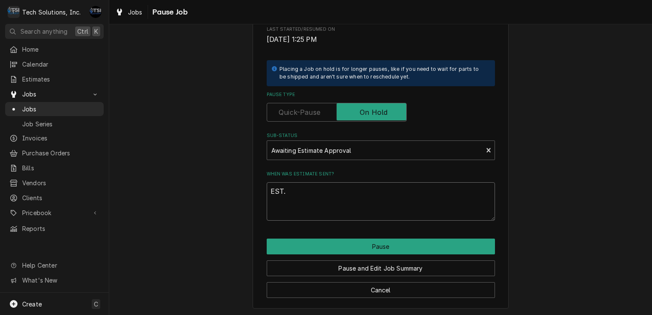
type textarea "EST. S"
type textarea "x"
type textarea "EST. SE"
type textarea "x"
type textarea "EST. SEN"
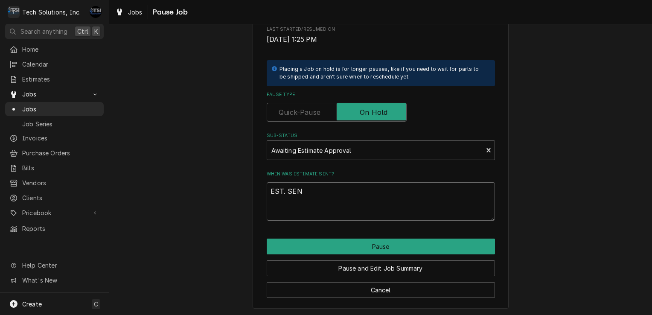
type textarea "x"
type textarea "EST. SENT"
type textarea "x"
type textarea "EST. SENT"
type textarea "x"
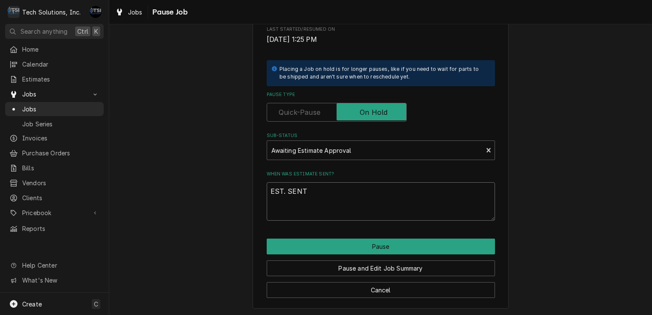
type textarea "EST. SENT O"
type textarea "x"
type textarea "EST. SENT ON"
type textarea "x"
type textarea "EST. SENT ON"
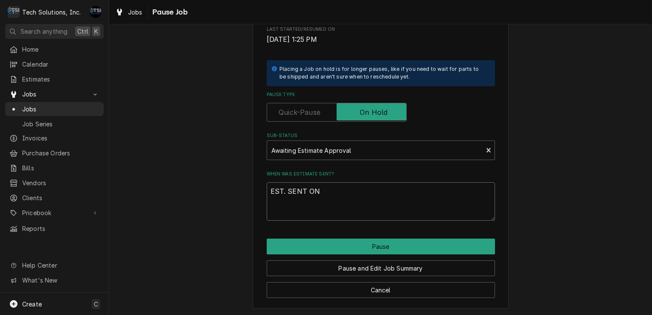
type textarea "x"
type textarea "EST. SENT ON 9"
type textarea "x"
type textarea "EST. SENT ON 9/"
type textarea "x"
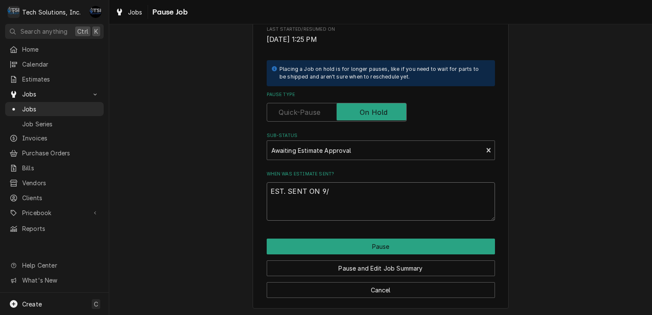
type textarea "EST. SENT ON 9/8"
type textarea "x"
type textarea "EST. SENT ON 9/8/"
type textarea "x"
type textarea "EST. SENT ON 9/8/2"
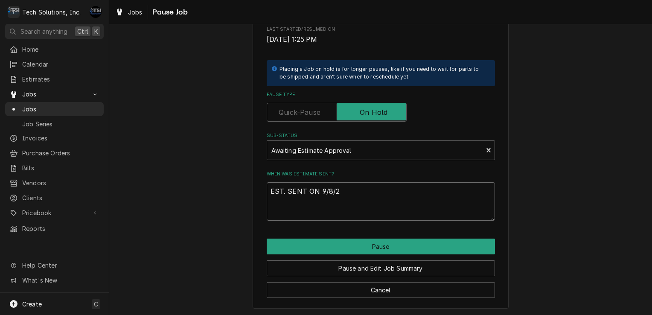
type textarea "x"
type textarea "EST. SENT ON 9/8/20"
type textarea "x"
type textarea "EST. SENT ON 9/8/202"
type textarea "x"
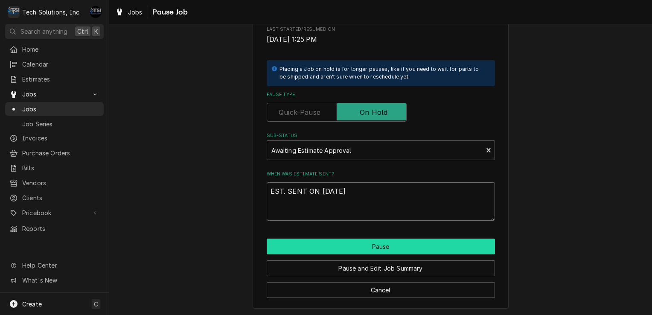
type textarea "EST. SENT ON 9/8/2025"
click at [356, 242] on button "Pause" at bounding box center [381, 247] width 228 height 16
type textarea "x"
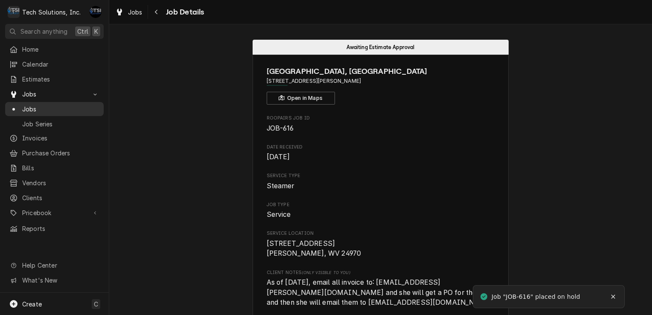
click at [47, 108] on span "Jobs" at bounding box center [60, 109] width 77 height 9
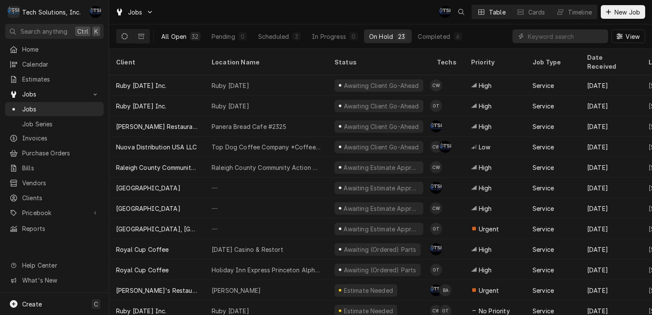
click at [186, 38] on div "All Open" at bounding box center [173, 36] width 25 height 9
